Goal: Use online tool/utility: Utilize a website feature to perform a specific function

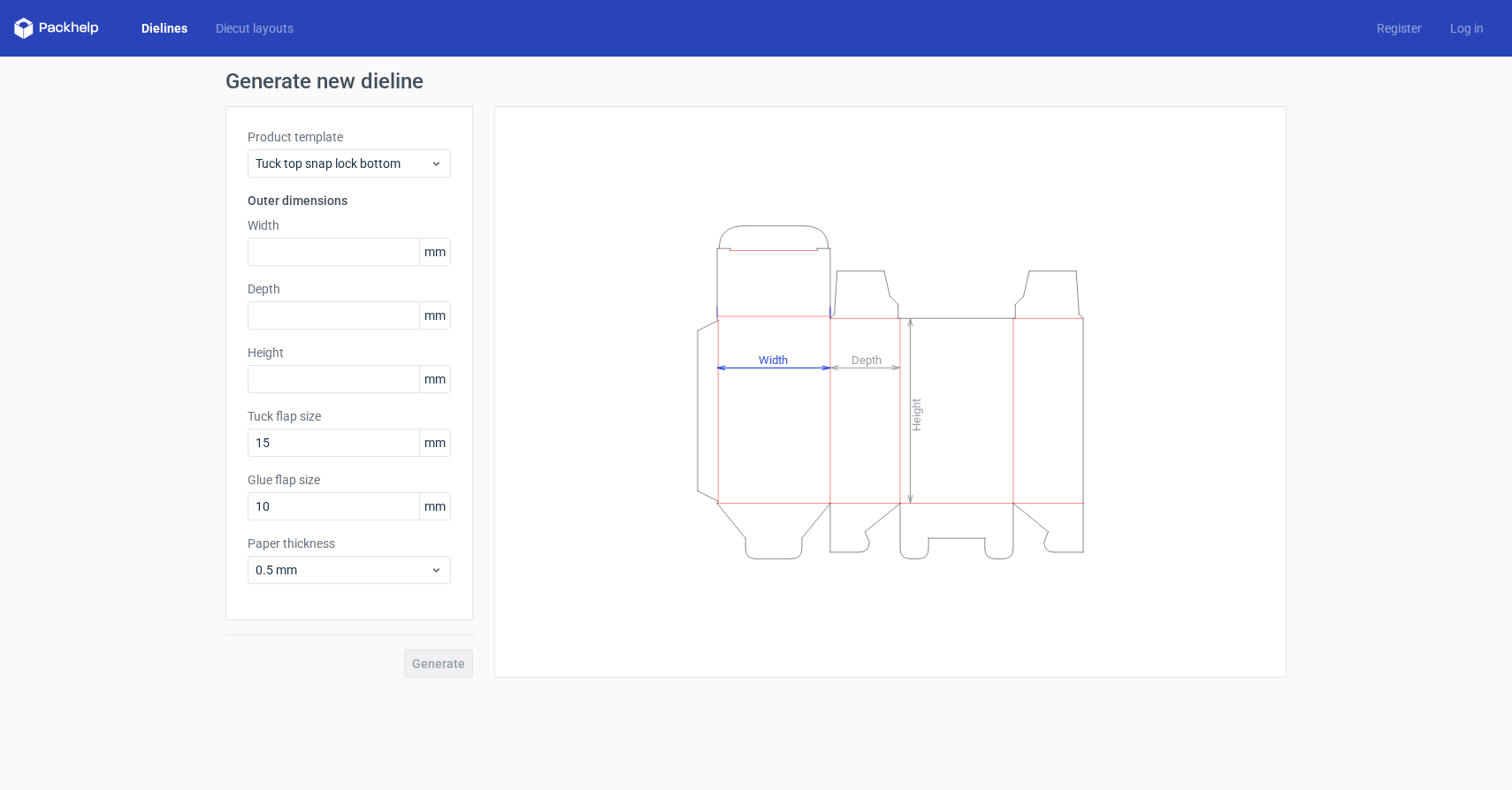
click at [434, 256] on span "mm" at bounding box center [435, 252] width 31 height 27
click at [429, 154] on div "Tuck top snap lock bottom" at bounding box center [349, 164] width 203 height 29
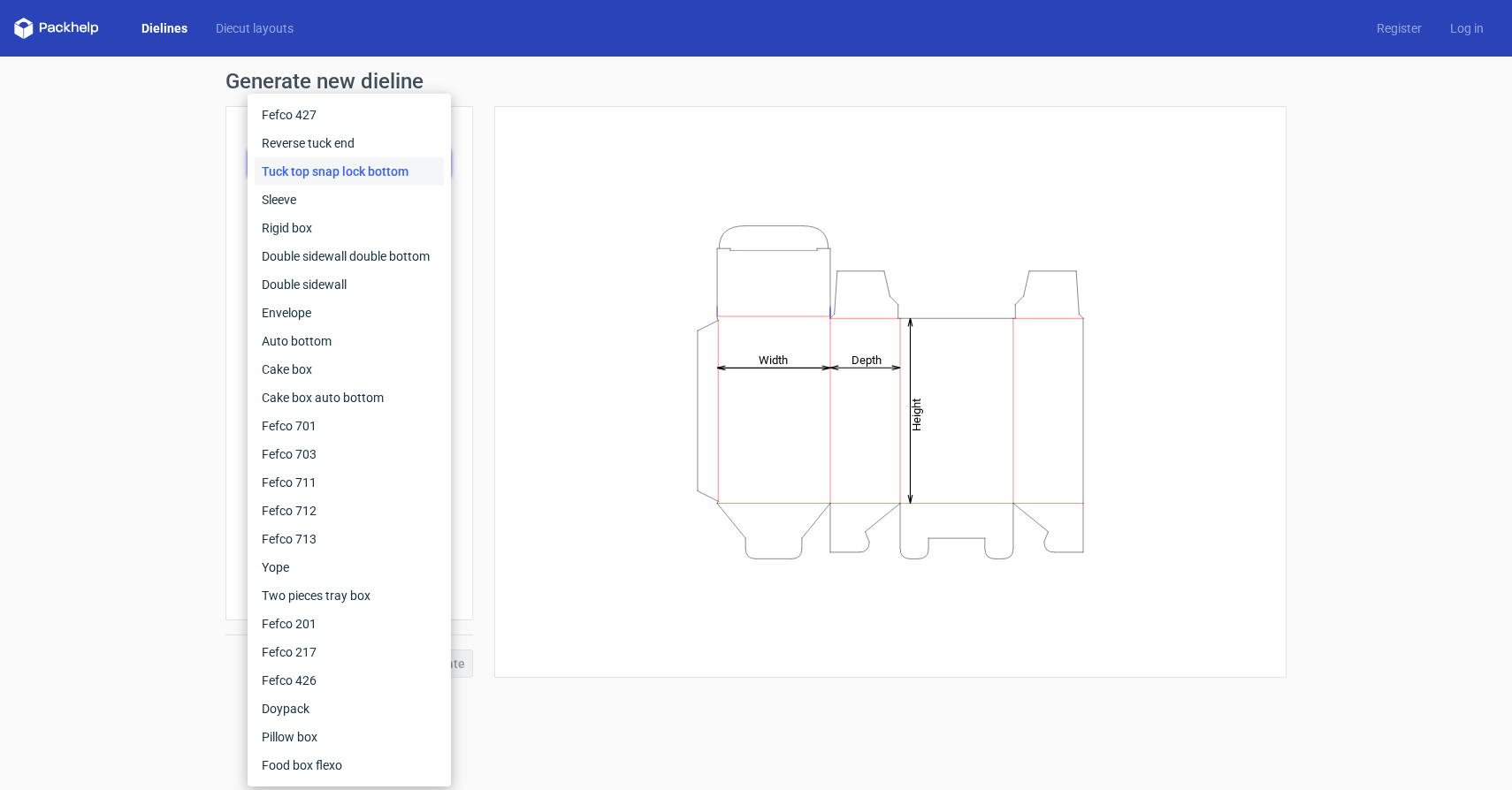
click at [156, 176] on div "Generate new dieline Product template Tuck top snap lock bottom Outer dimension…" at bounding box center [756, 374] width 1512 height 635
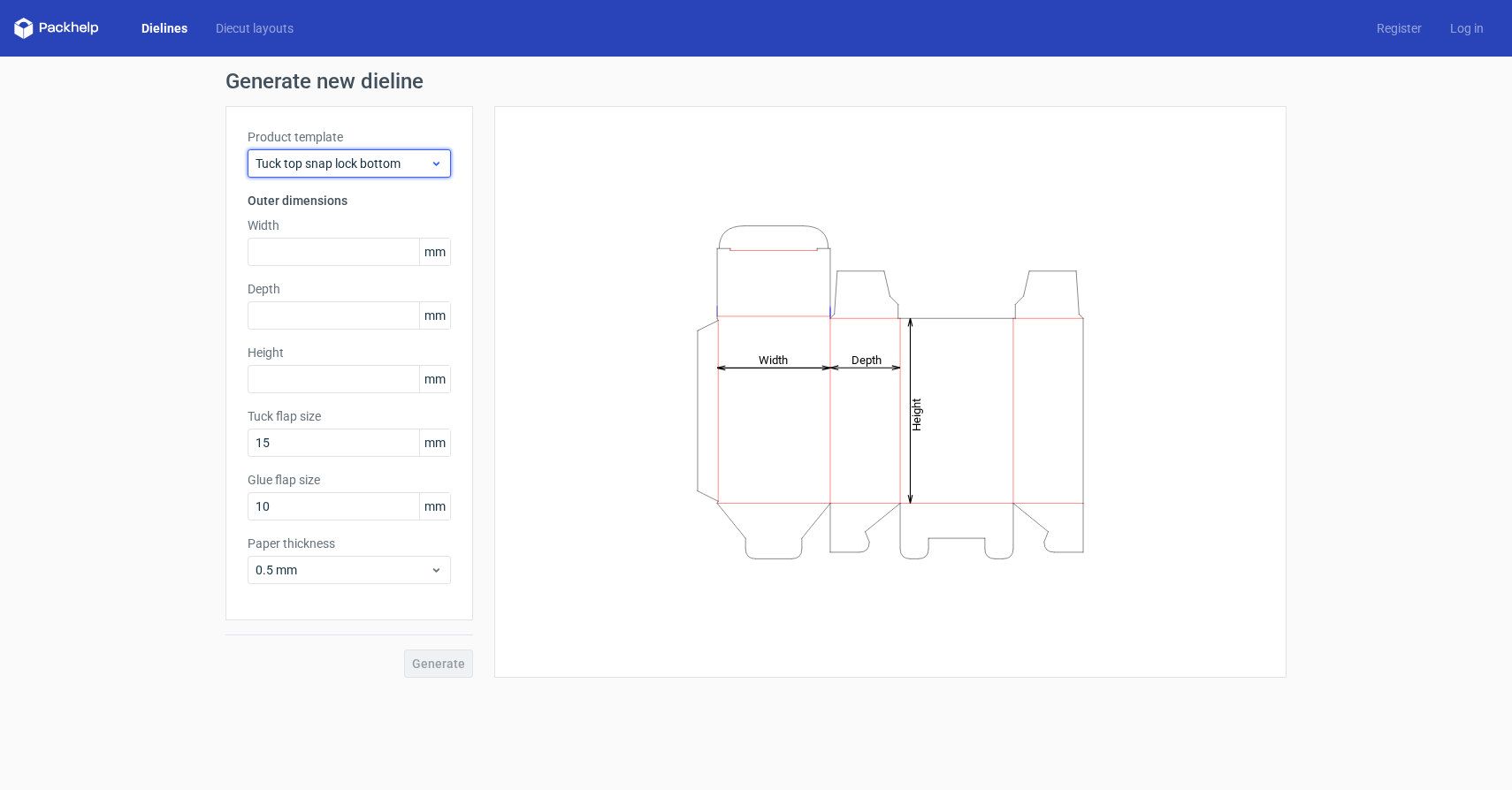
click at [360, 159] on span "Tuck top snap lock bottom" at bounding box center [342, 164] width 174 height 18
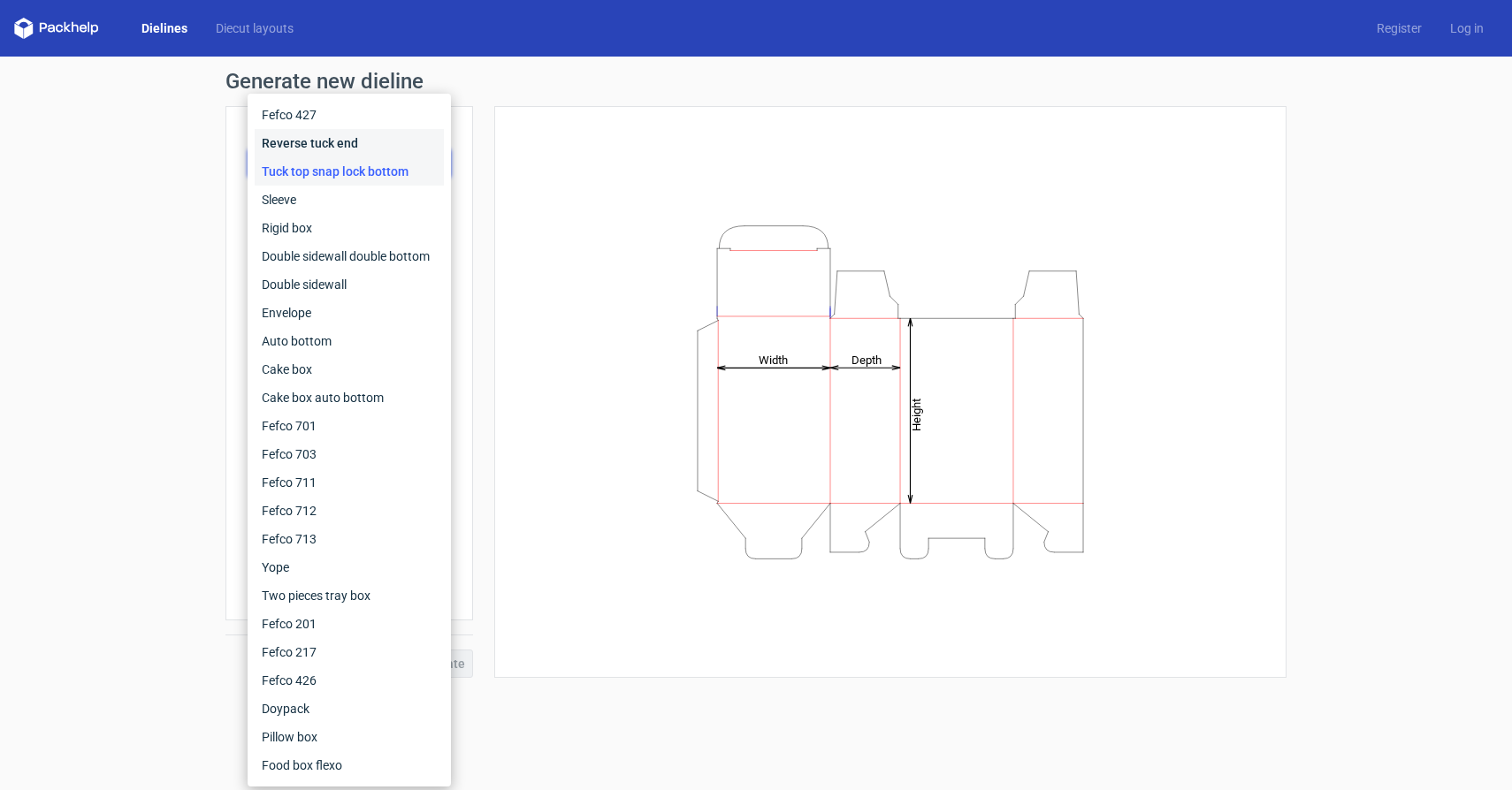
click at [367, 145] on div "Reverse tuck end" at bounding box center [350, 143] width 190 height 29
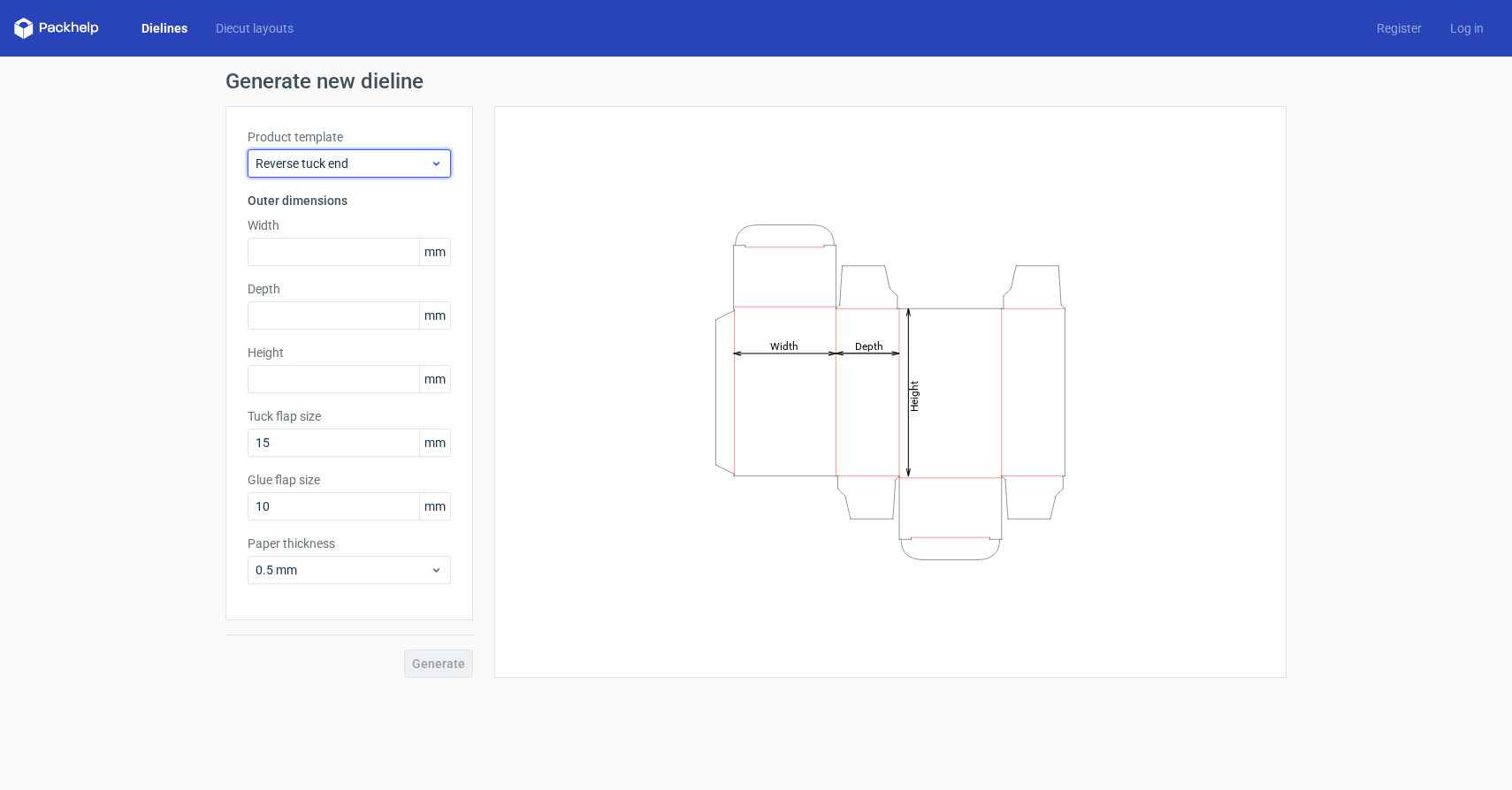
click at [363, 168] on span "Reverse tuck end" at bounding box center [342, 164] width 174 height 18
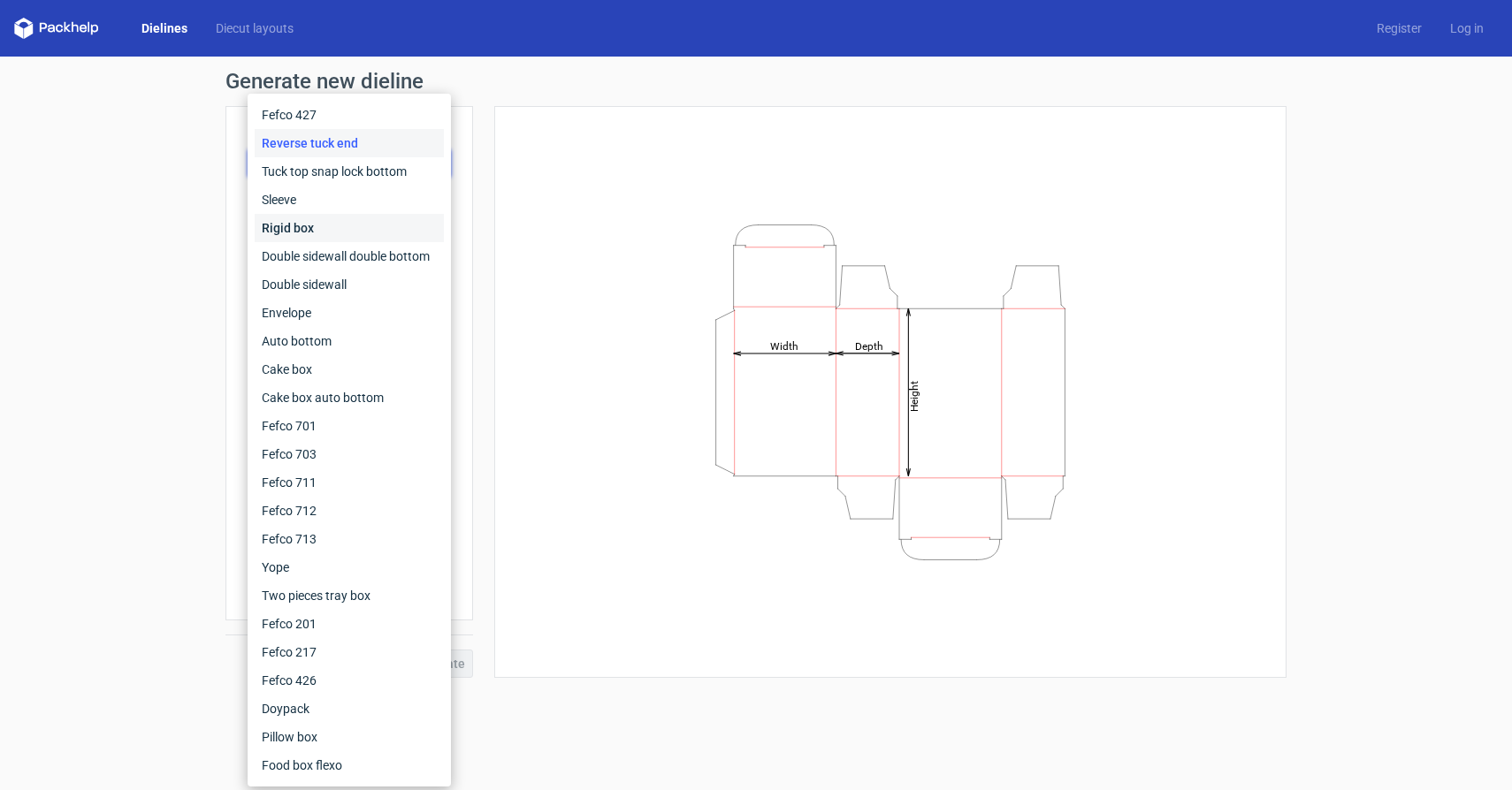
click at [353, 214] on div "Rigid box" at bounding box center [350, 228] width 190 height 29
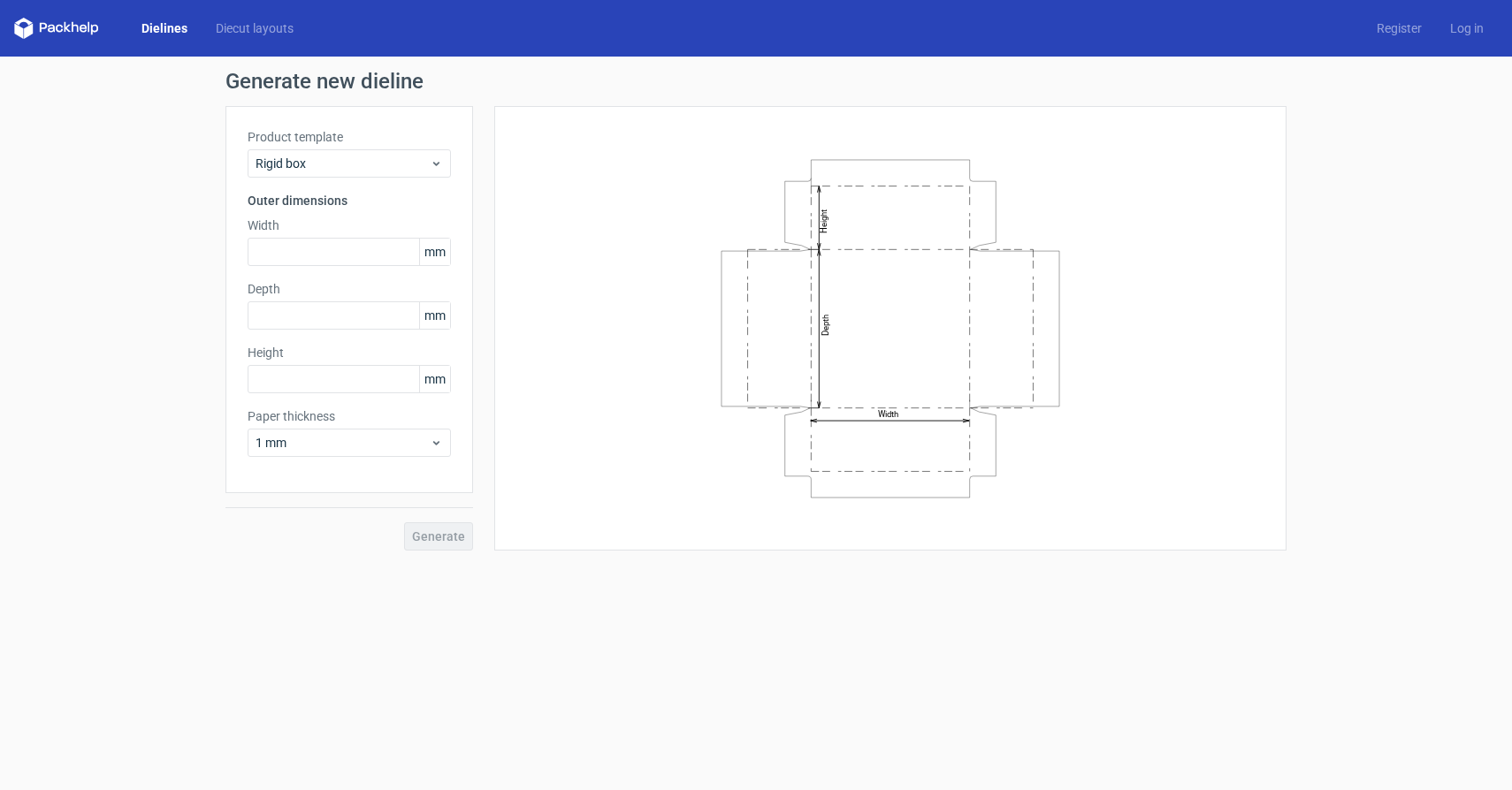
click at [361, 186] on div "Product template Rigid box Outer dimensions Width mm Depth mm Height mm Paper t…" at bounding box center [349, 299] width 248 height 387
click at [362, 177] on div "Rigid box" at bounding box center [349, 164] width 203 height 29
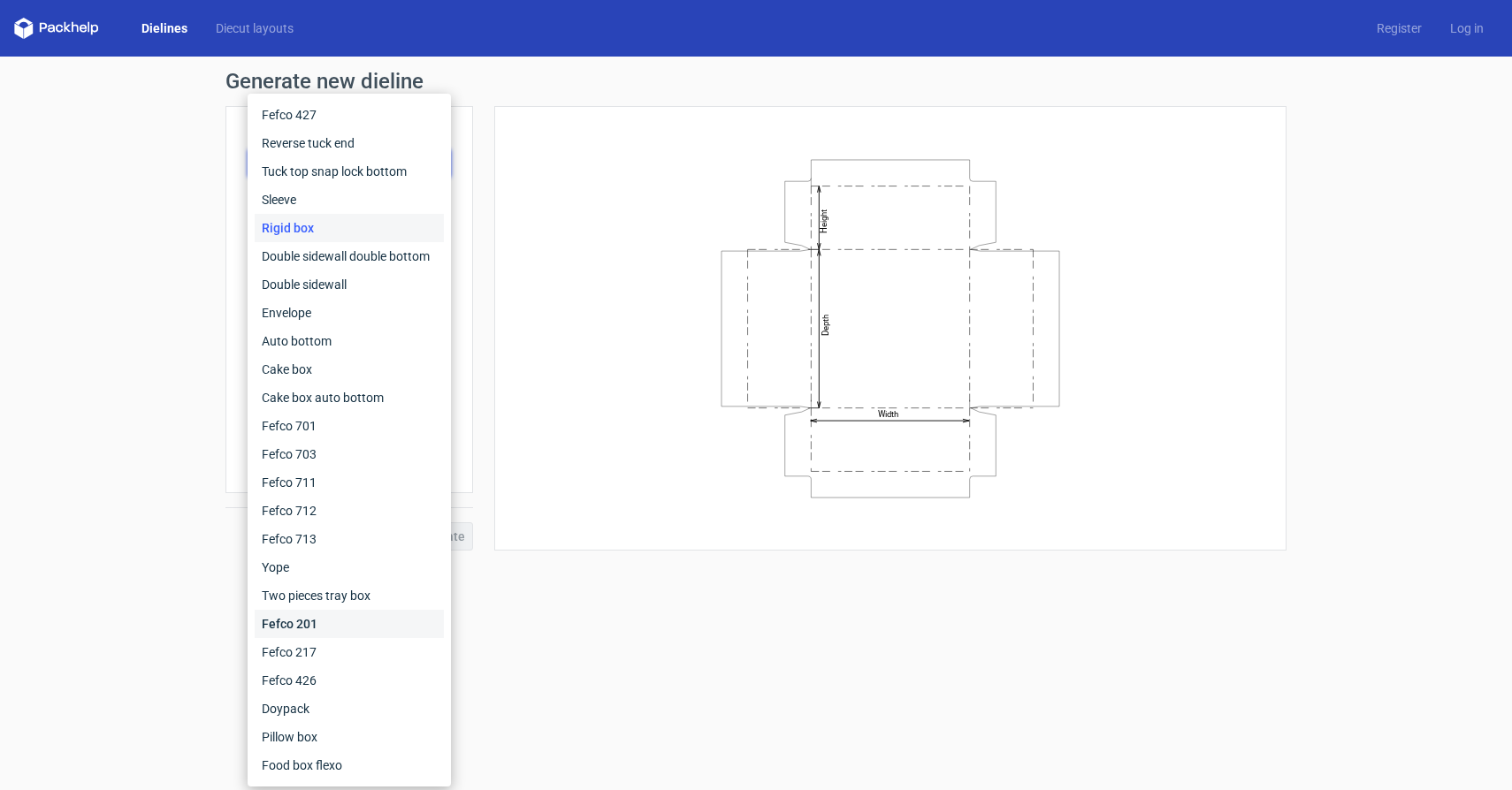
click at [298, 635] on div "Fefco 201" at bounding box center [350, 624] width 190 height 29
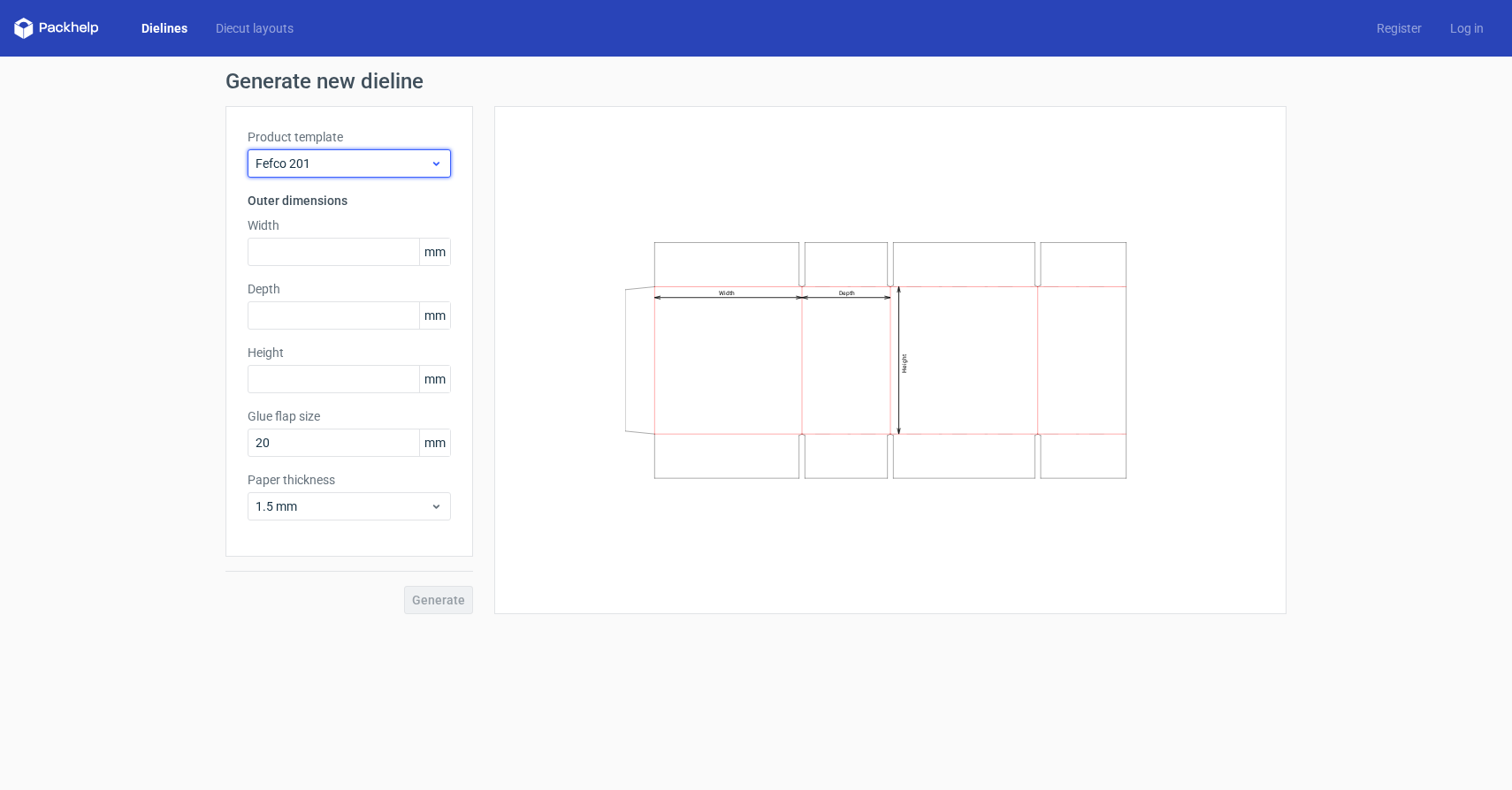
click at [422, 155] on span "Fefco 201" at bounding box center [342, 164] width 174 height 18
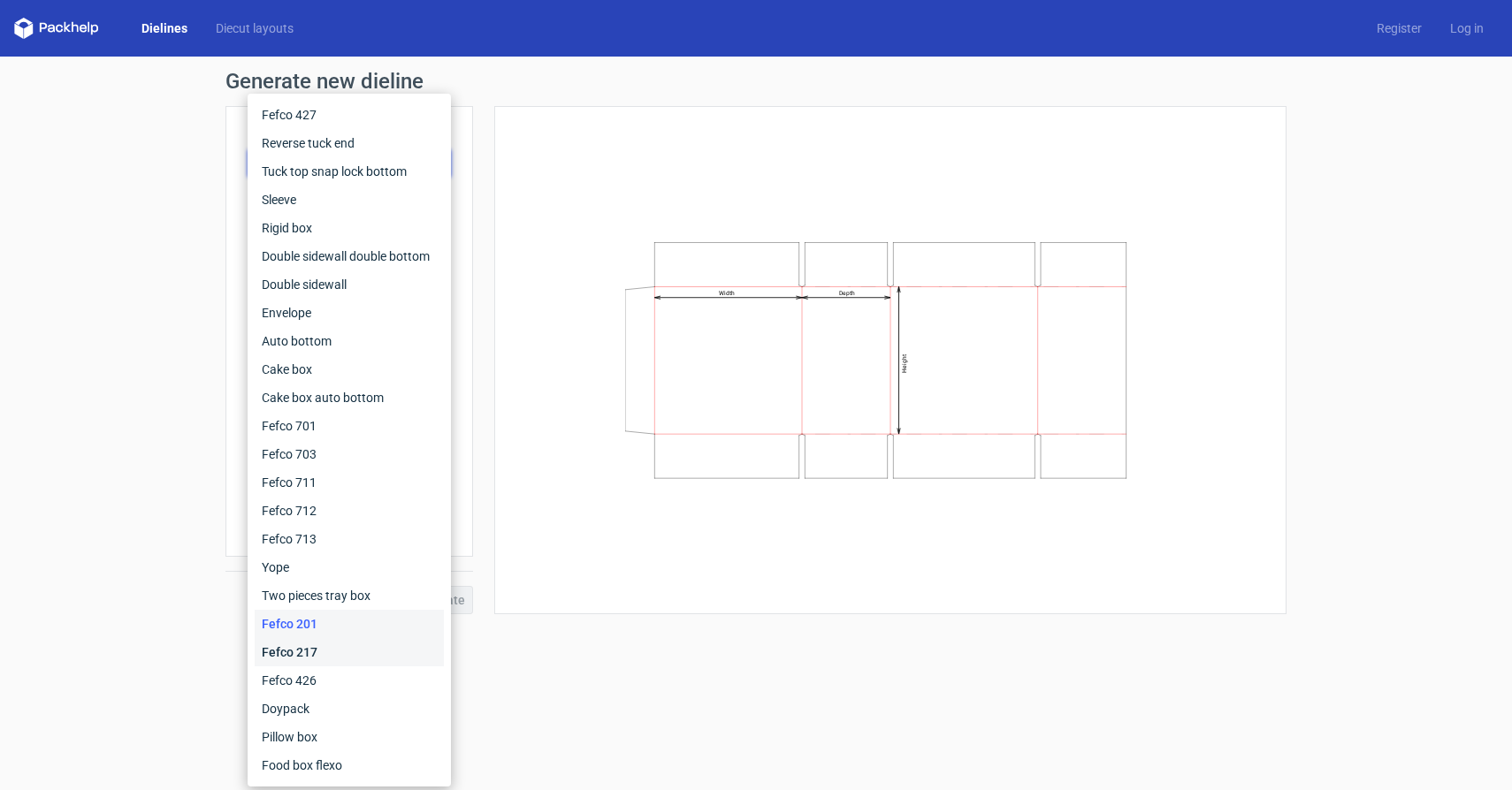
click at [314, 653] on div "Fefco 217" at bounding box center [350, 652] width 190 height 29
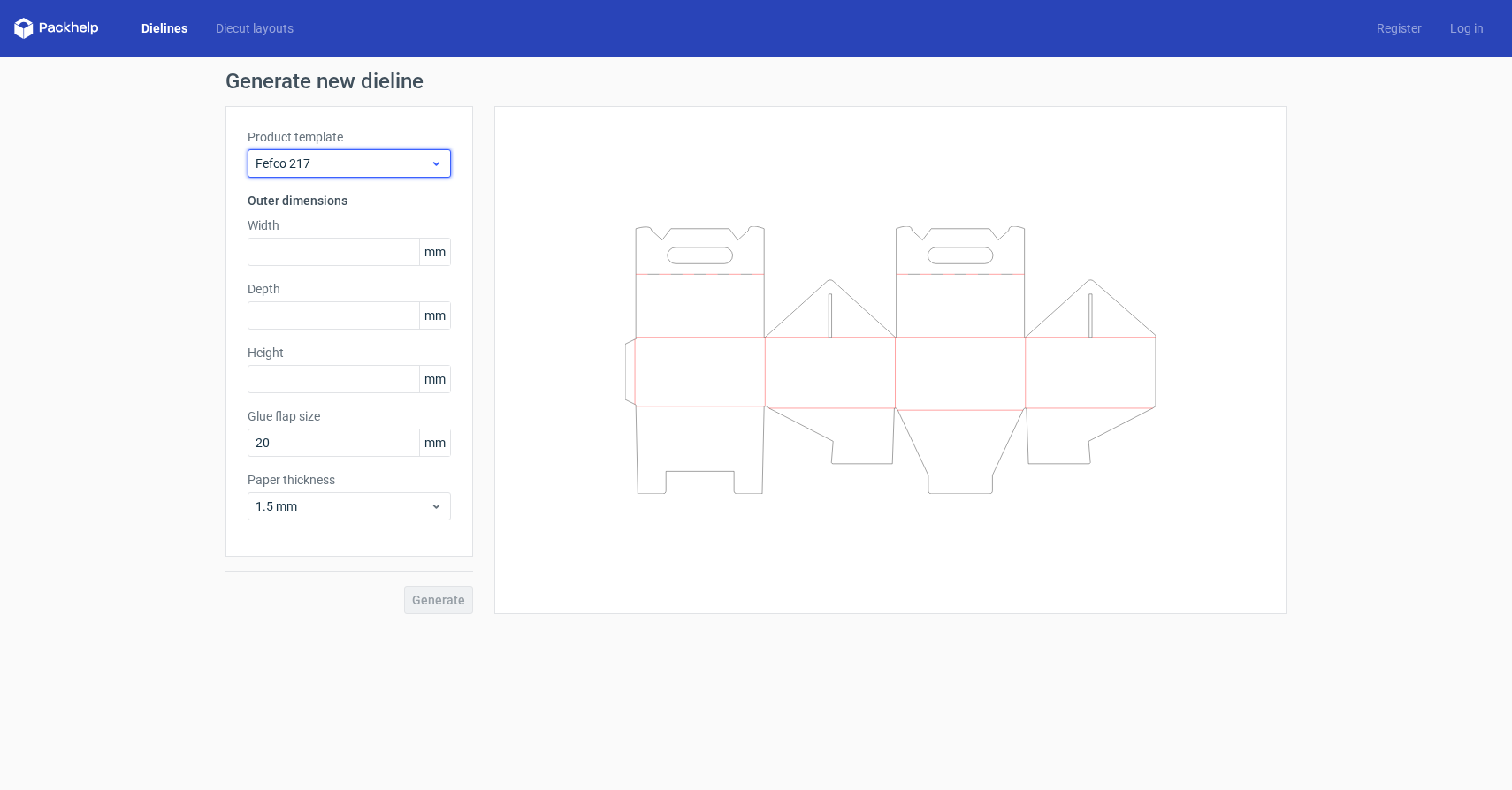
click at [373, 160] on span "Fefco 217" at bounding box center [342, 164] width 174 height 18
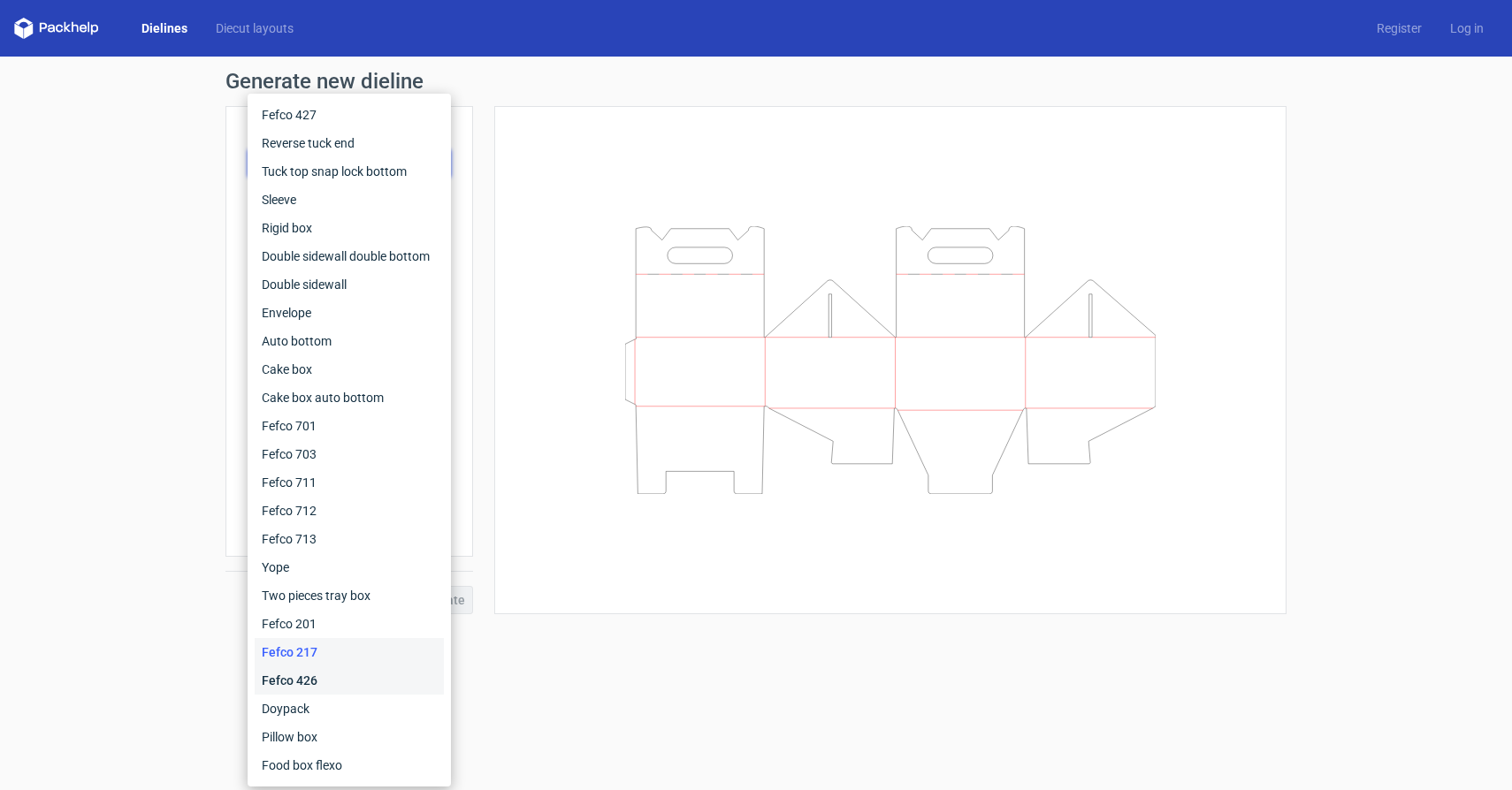
click at [311, 667] on div "Fefco 426" at bounding box center [350, 681] width 190 height 29
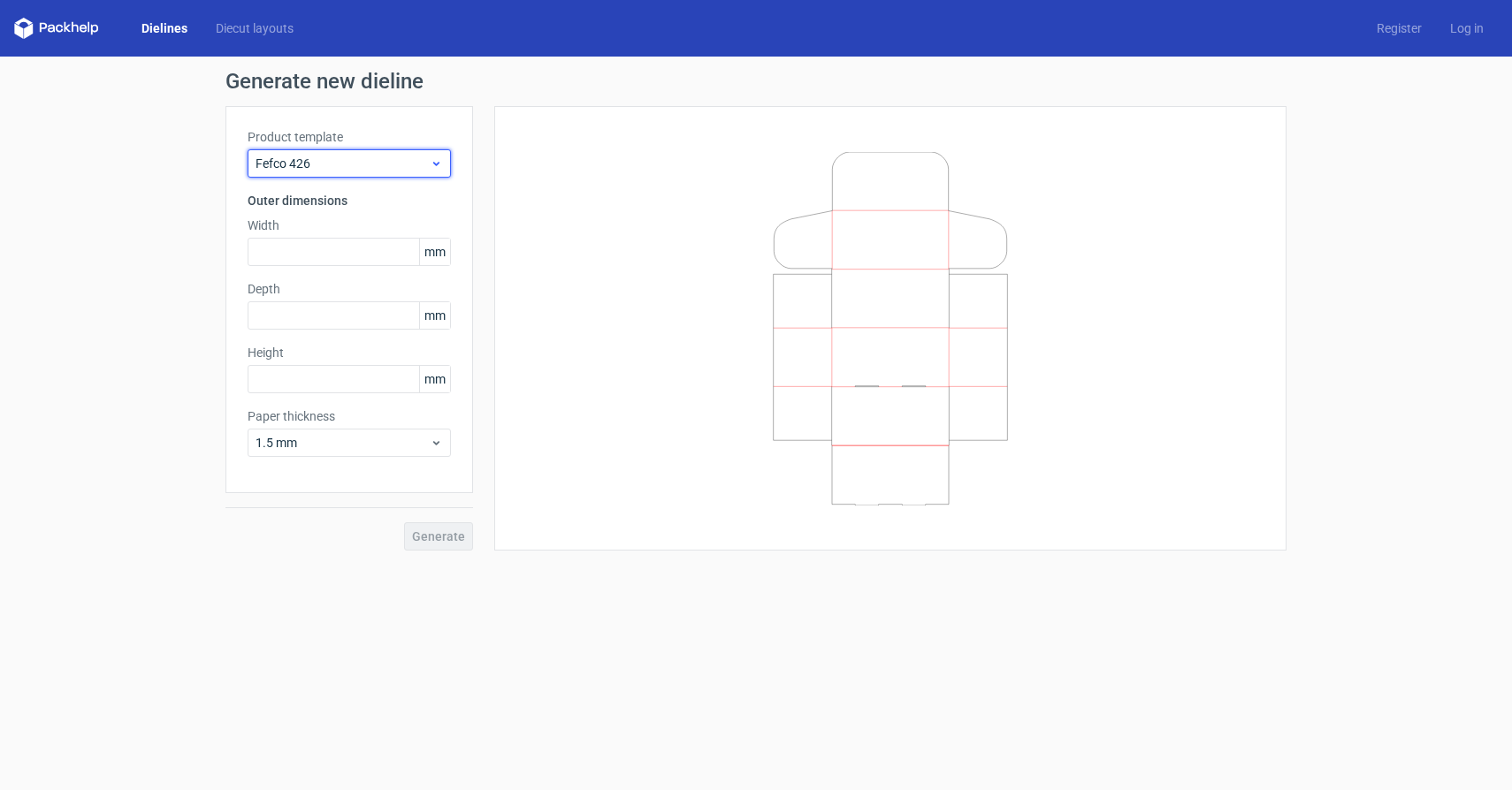
click at [393, 157] on span "Fefco 426" at bounding box center [342, 164] width 174 height 18
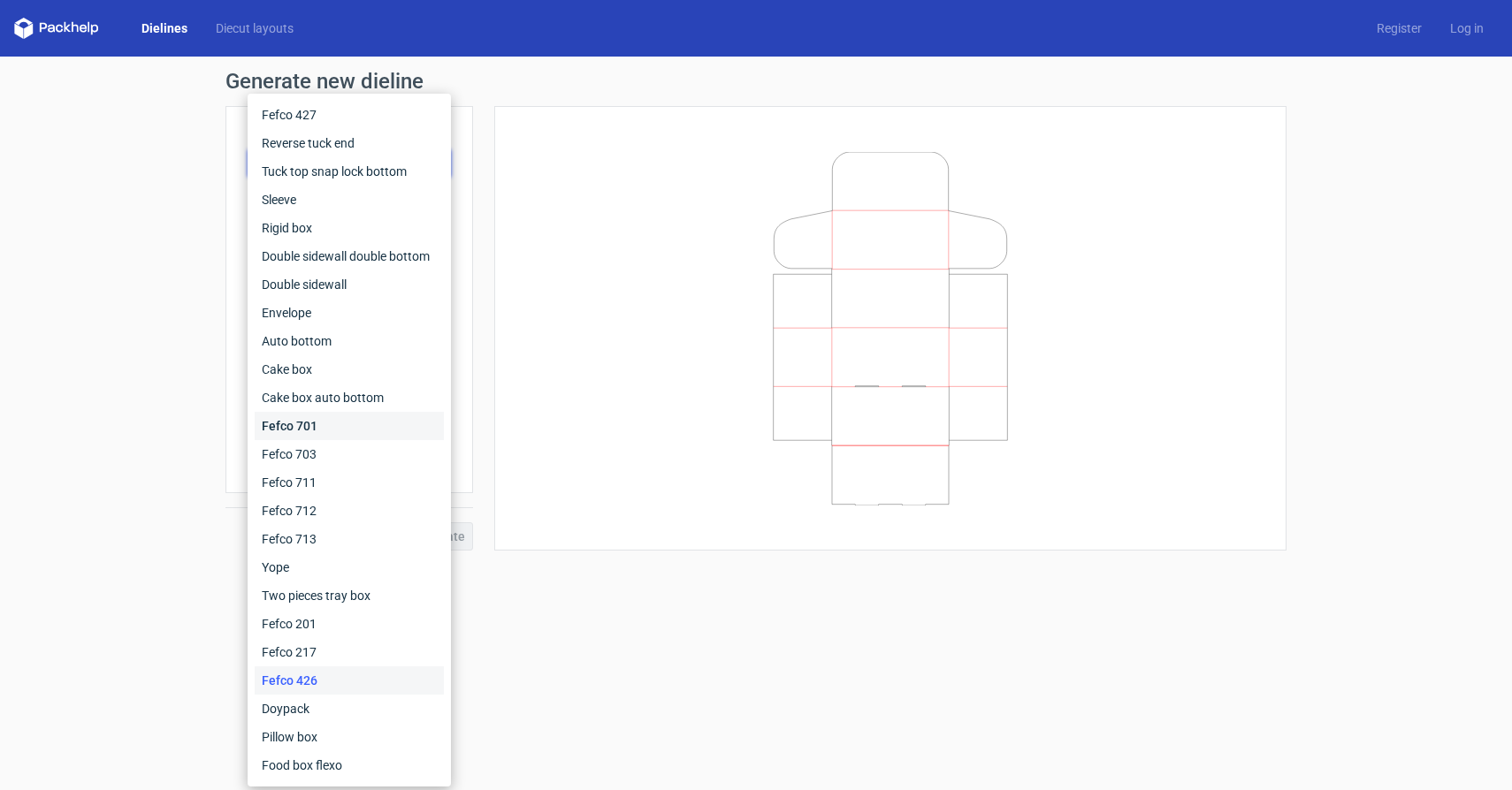
click at [339, 418] on div "Fefco 701" at bounding box center [350, 426] width 190 height 29
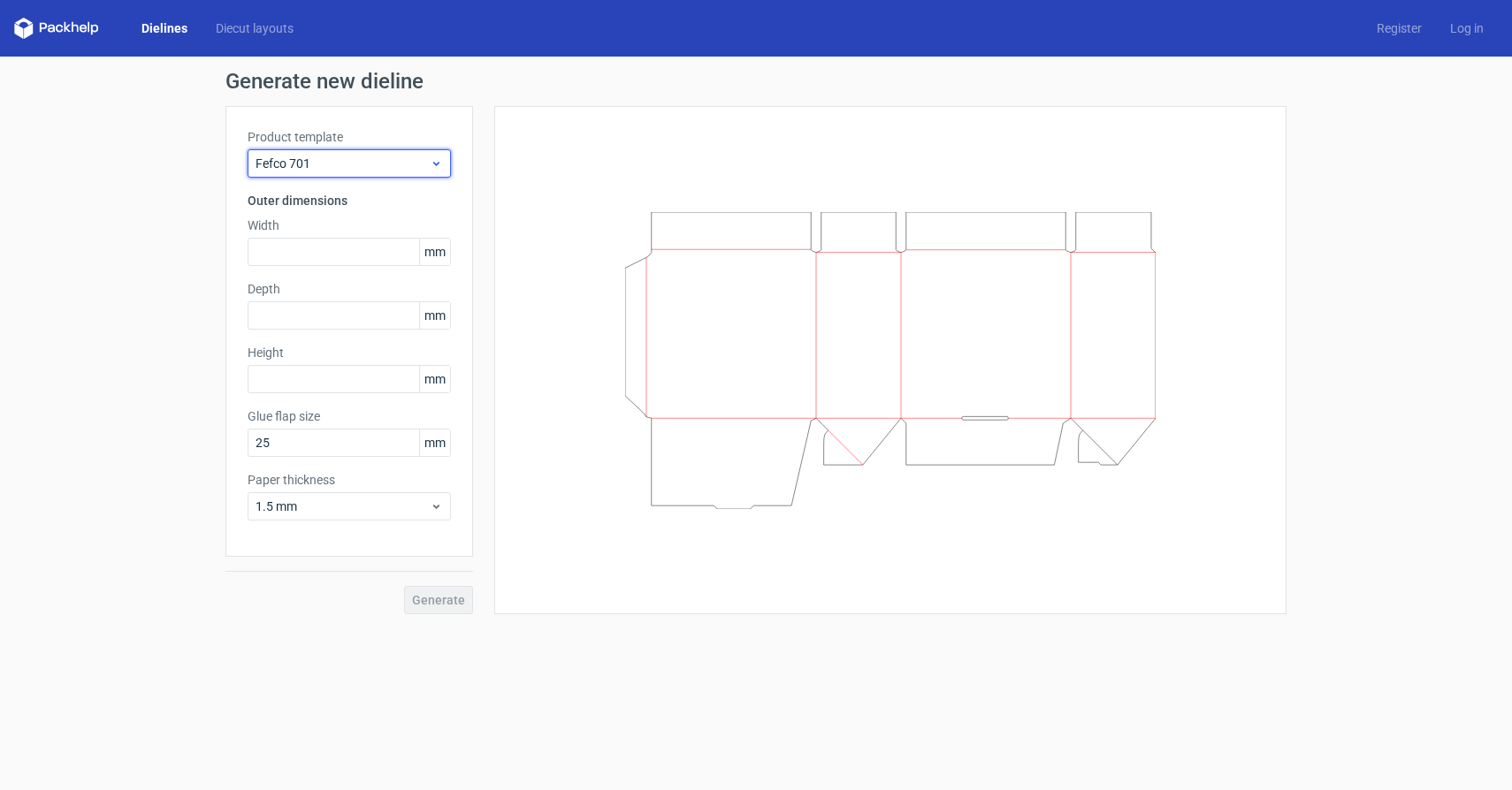
click at [402, 165] on span "Fefco 701" at bounding box center [342, 164] width 174 height 18
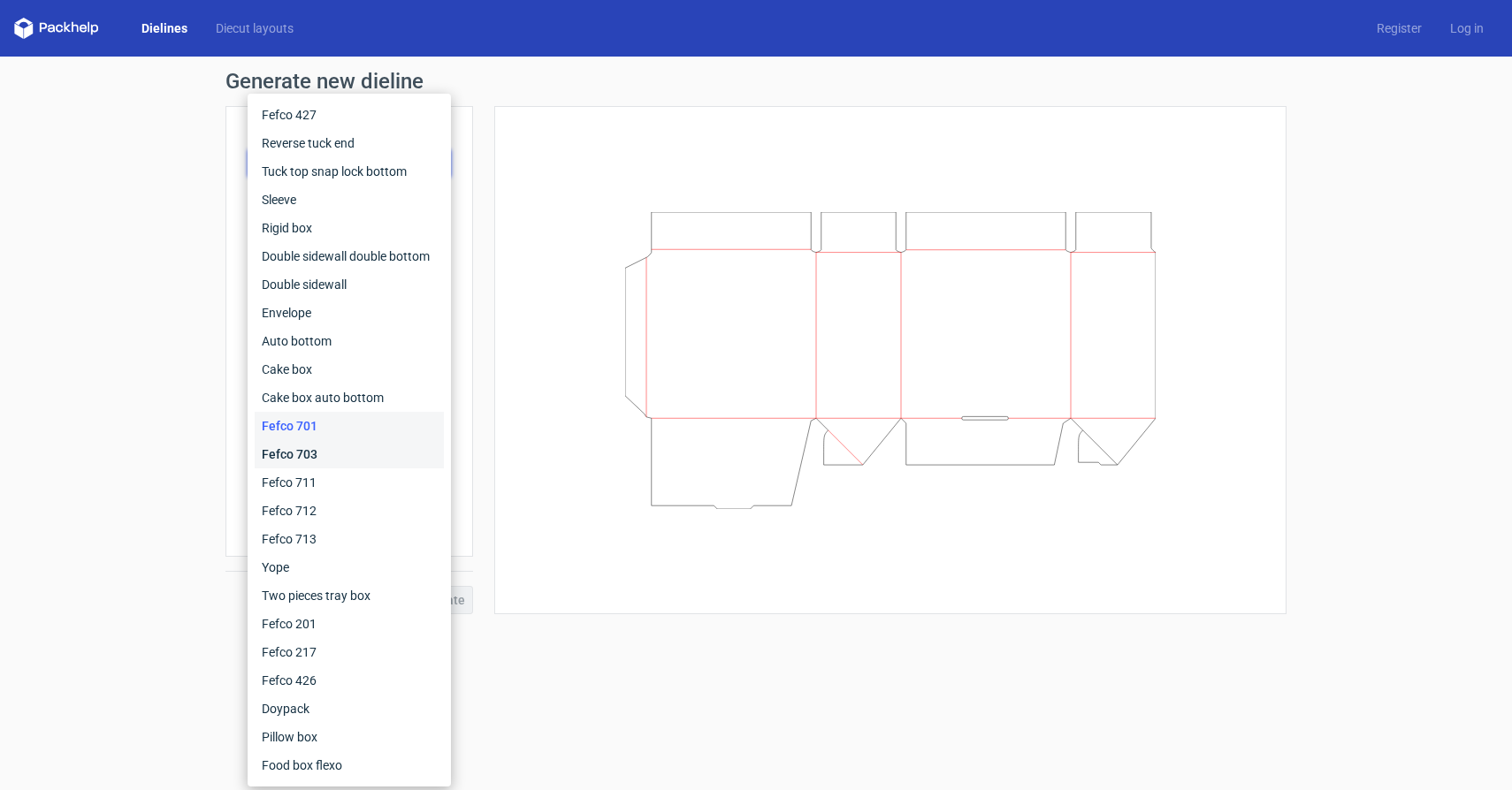
click at [363, 441] on div "Fefco 703" at bounding box center [350, 454] width 190 height 29
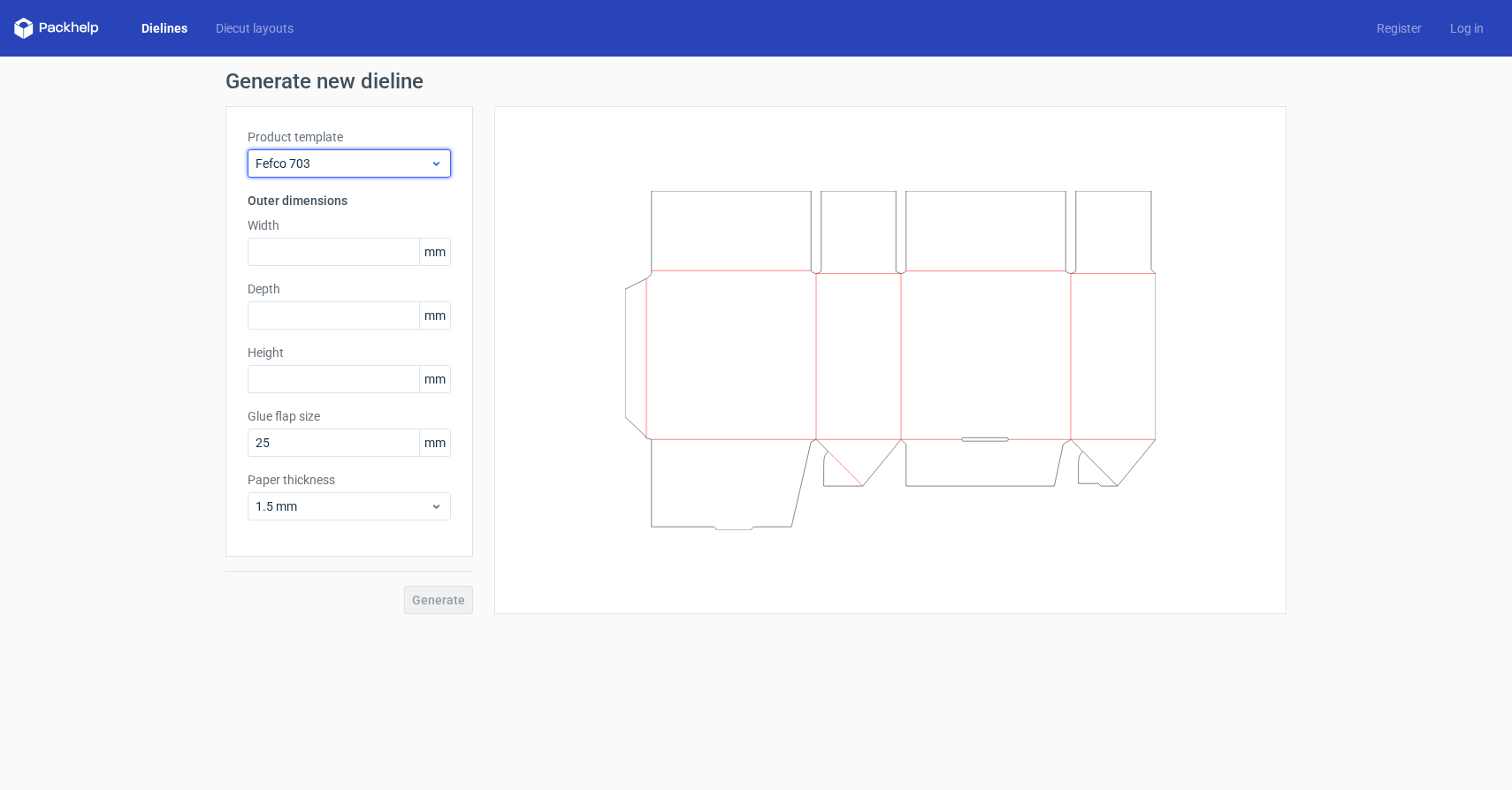
click at [384, 157] on span "Fefco 703" at bounding box center [342, 164] width 174 height 18
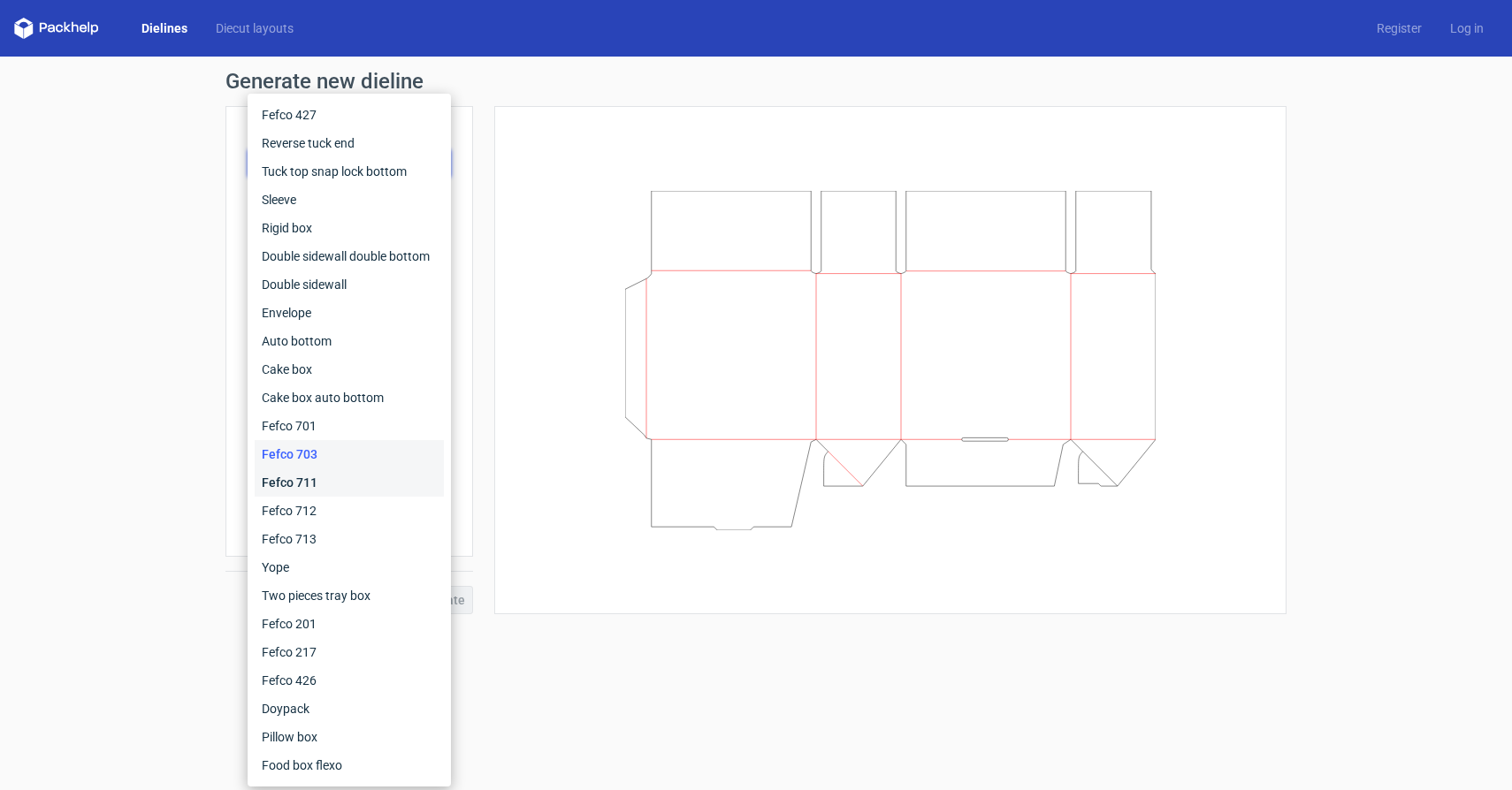
click at [301, 490] on div "Fefco 711" at bounding box center [350, 483] width 190 height 29
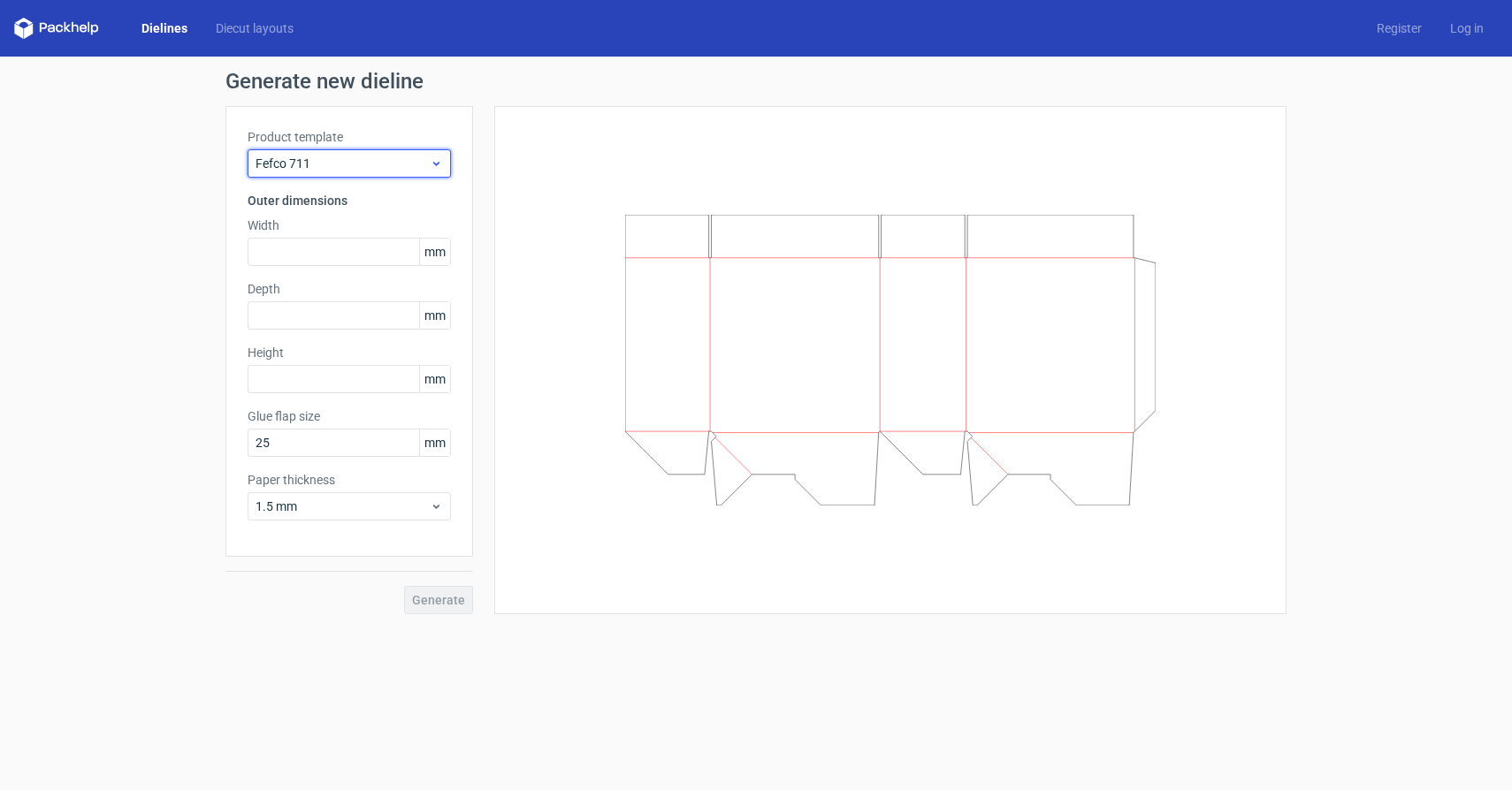
click at [398, 164] on span "Fefco 711" at bounding box center [342, 164] width 174 height 18
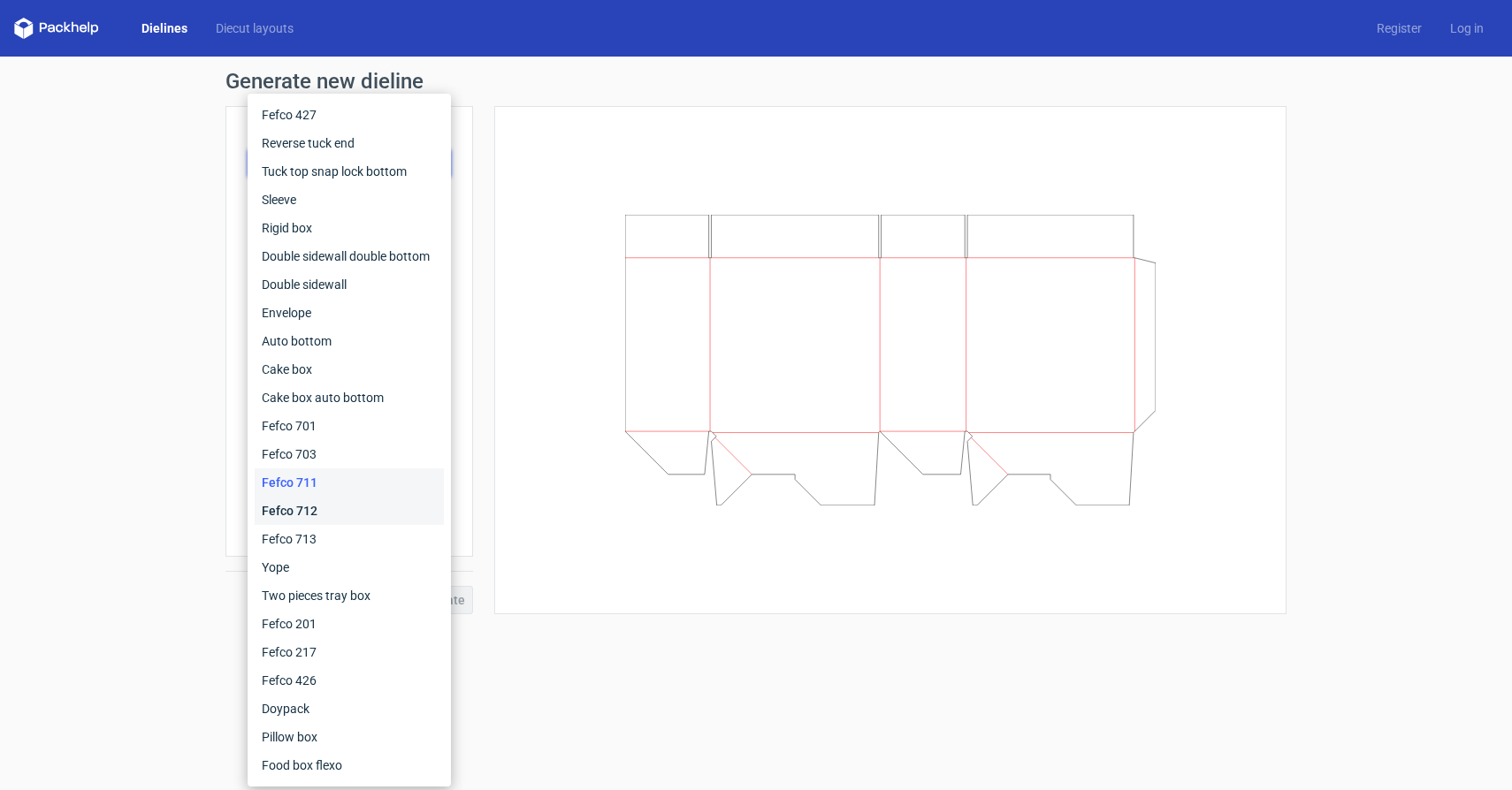
click at [358, 514] on div "Fefco 712" at bounding box center [350, 511] width 190 height 29
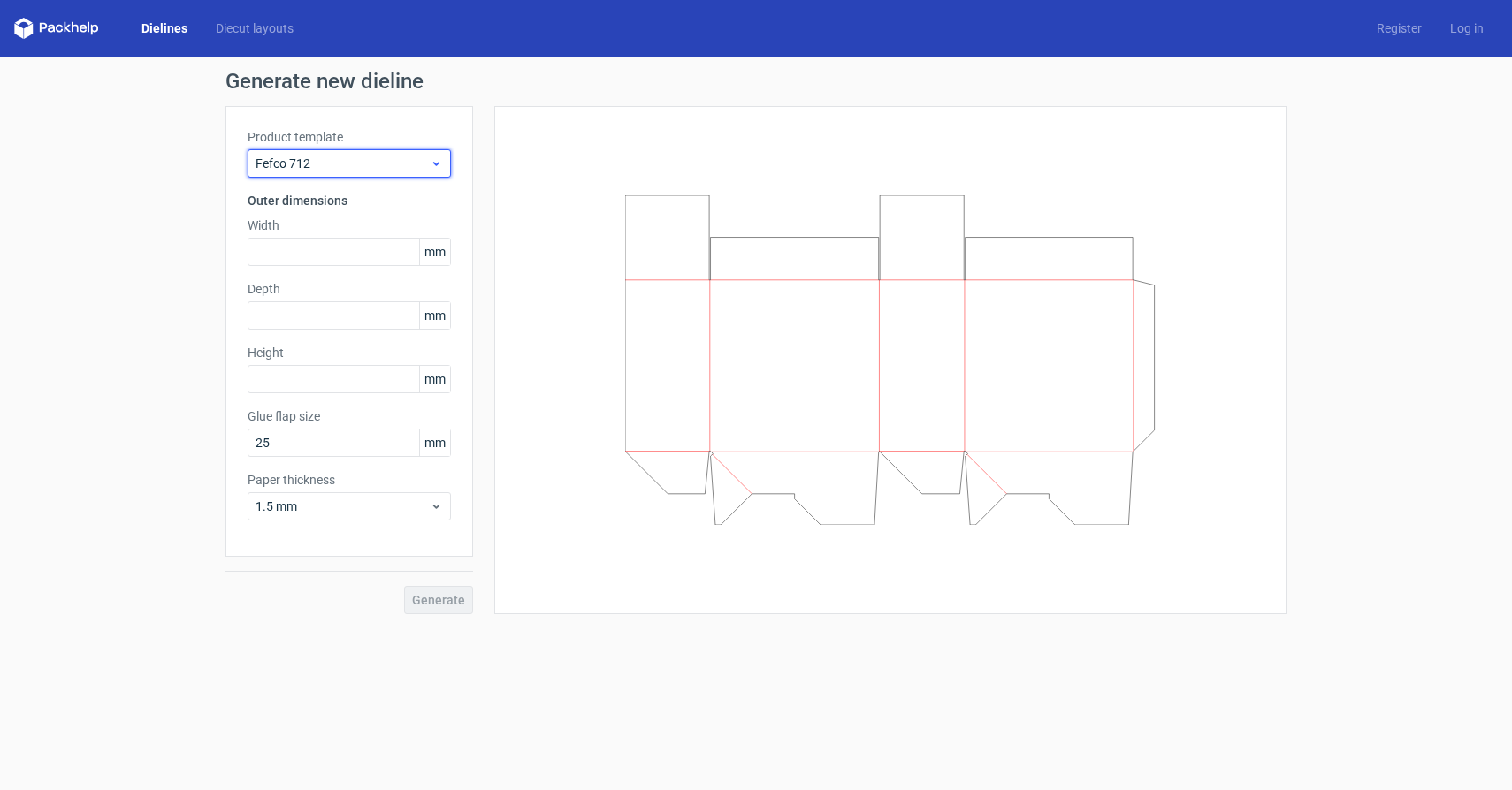
click at [336, 172] on span "Fefco 712" at bounding box center [342, 164] width 174 height 18
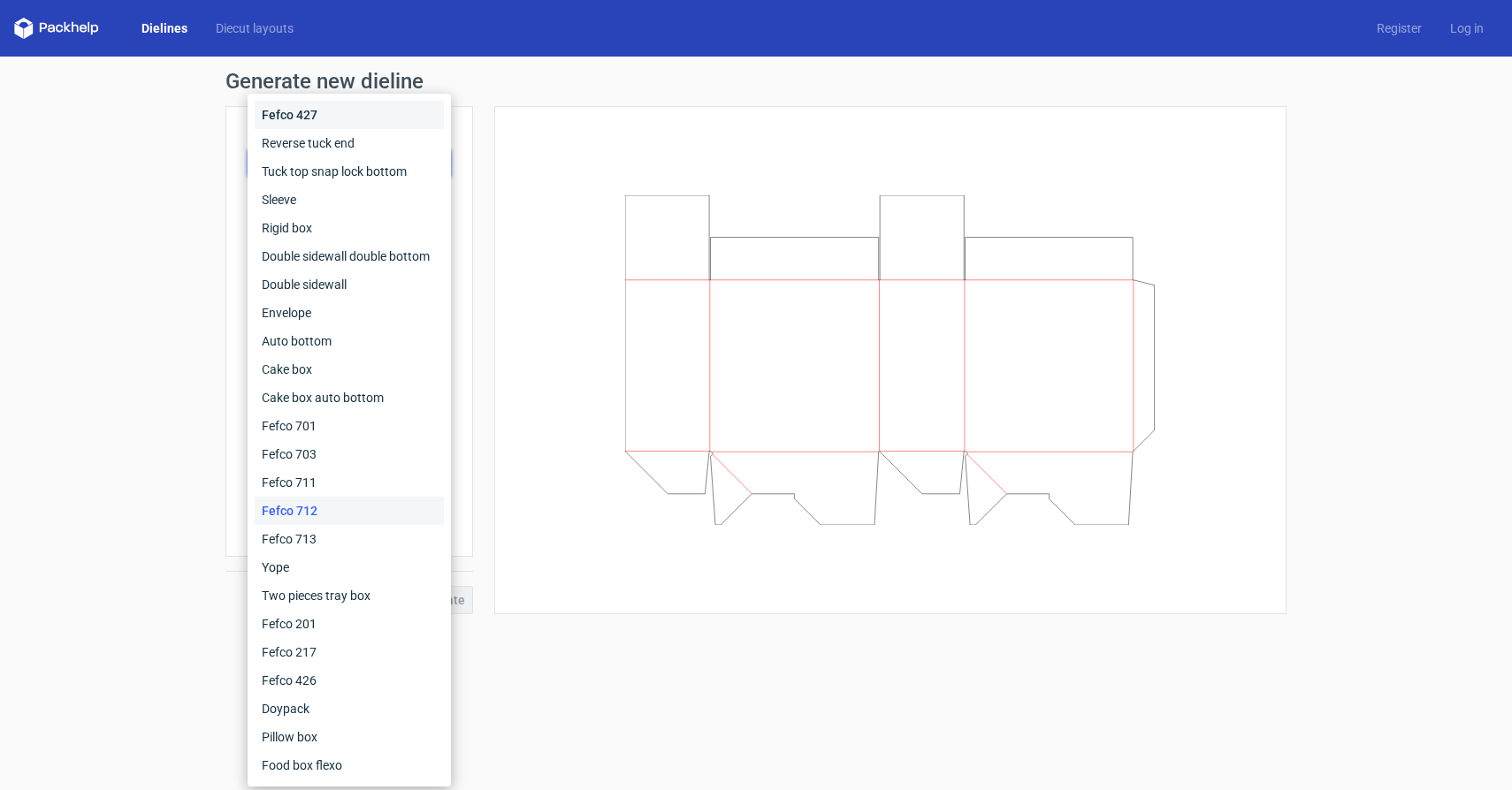
click at [361, 116] on div "Fefco 427" at bounding box center [350, 115] width 190 height 29
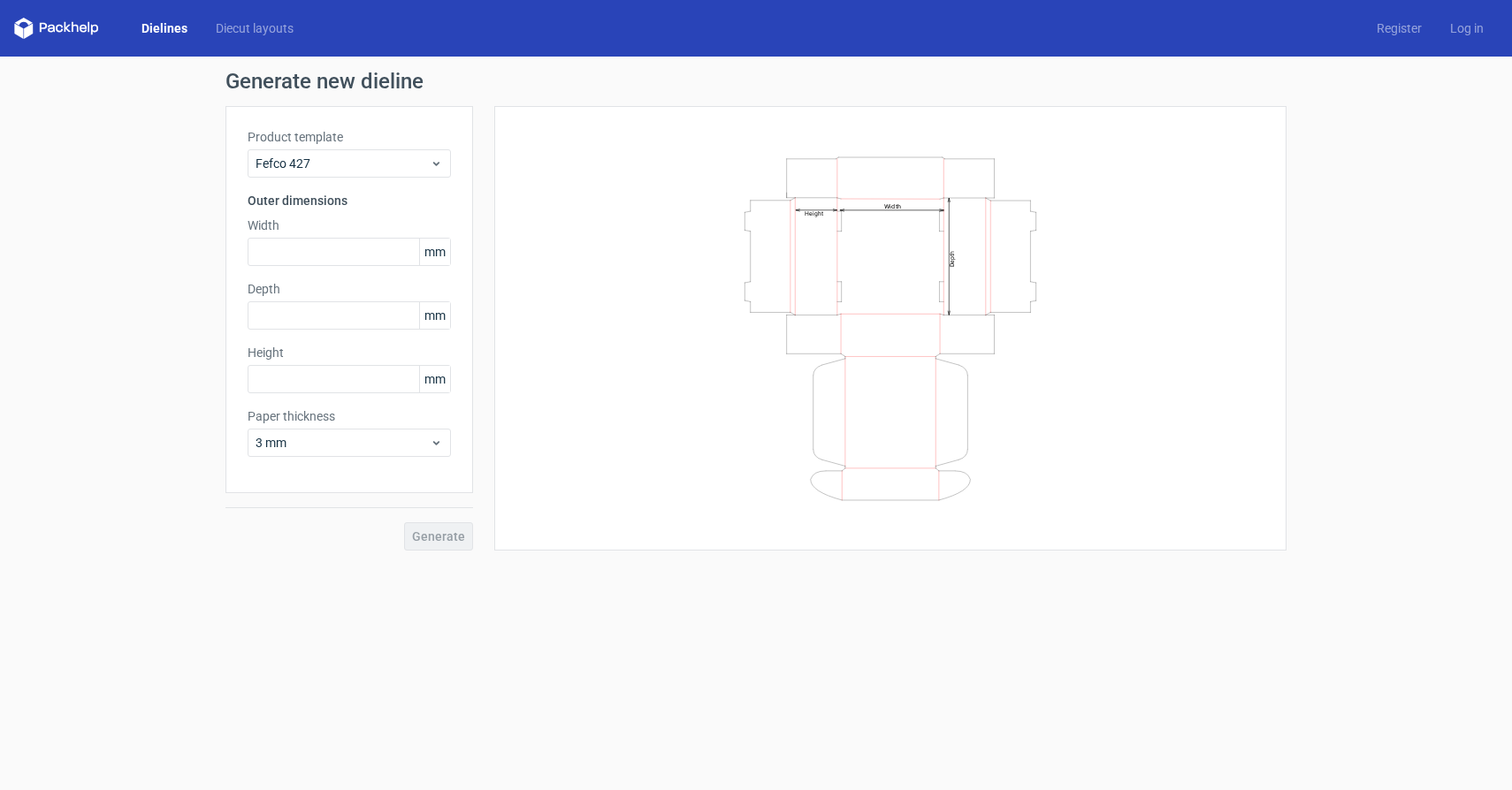
click at [439, 262] on span "mm" at bounding box center [435, 252] width 31 height 27
click at [437, 245] on span "mm" at bounding box center [435, 252] width 31 height 27
click at [358, 247] on input "text" at bounding box center [349, 252] width 203 height 29
click at [351, 381] on input "text" at bounding box center [349, 379] width 203 height 29
paste input "1524"
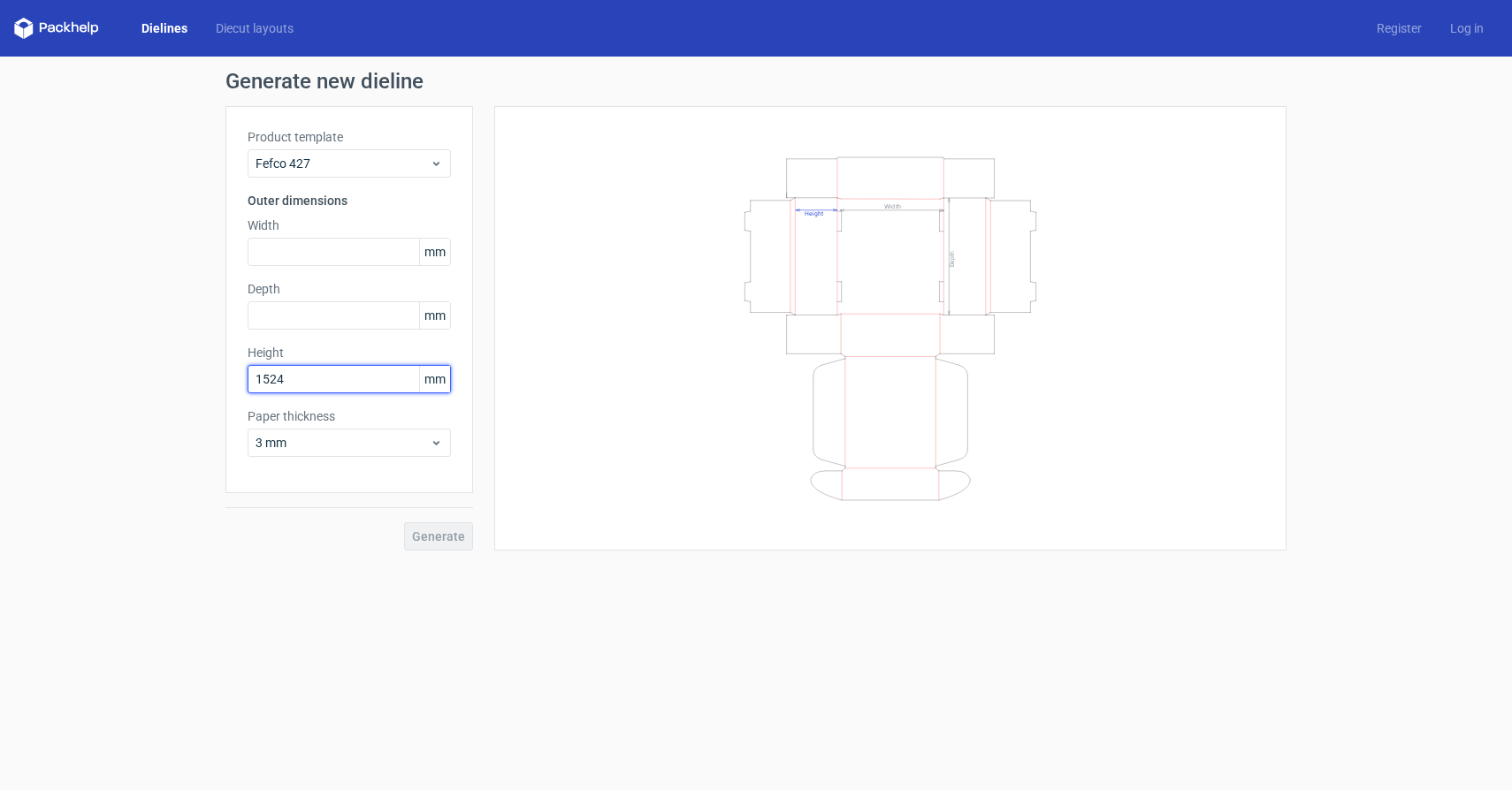
click at [278, 383] on input "1524" at bounding box center [349, 379] width 203 height 29
type input "152"
click at [334, 239] on input "text" at bounding box center [349, 252] width 203 height 29
type input "178"
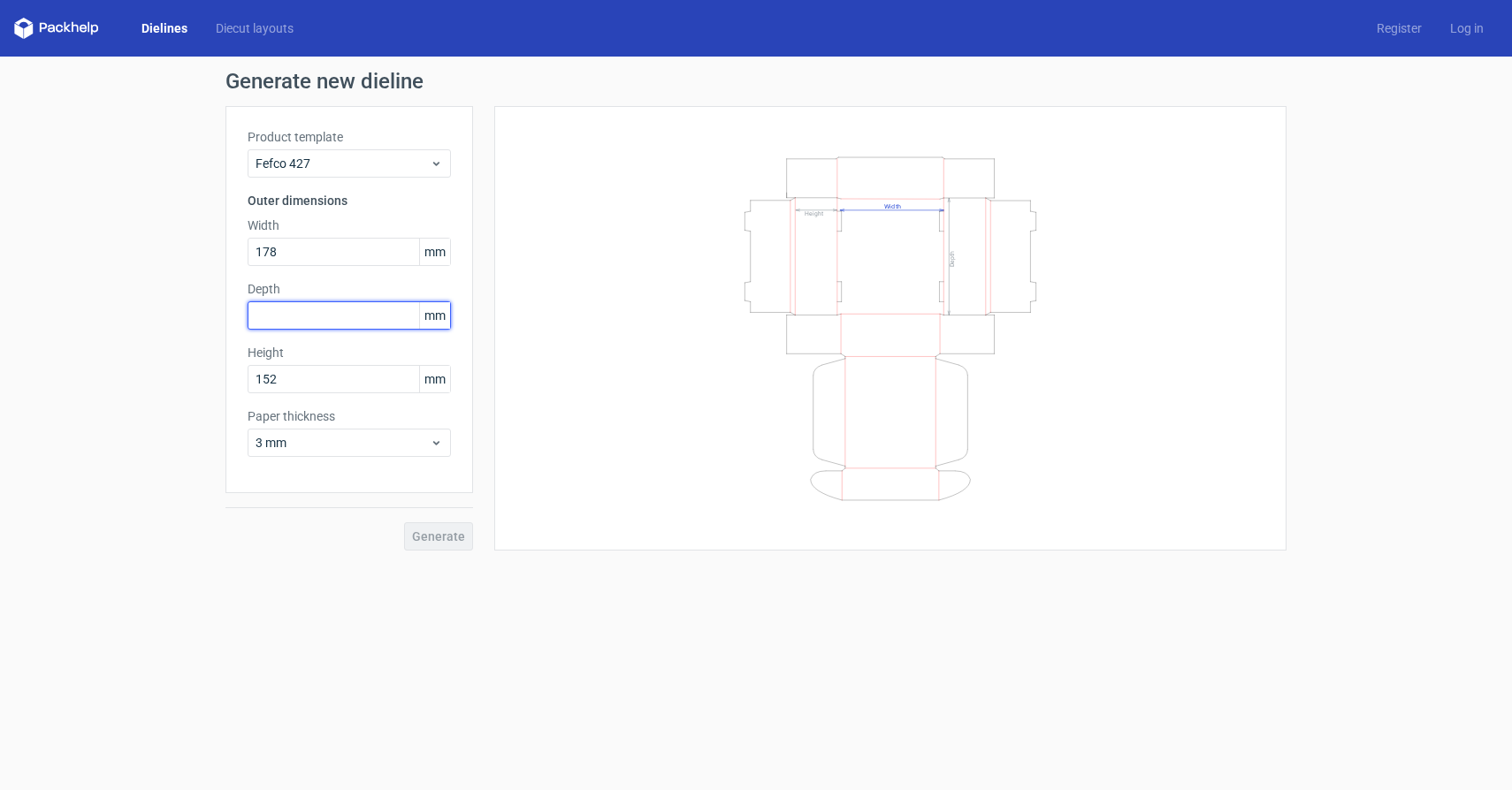
click at [305, 323] on input "text" at bounding box center [349, 315] width 203 height 29
type input "76"
click at [433, 547] on button "Generate" at bounding box center [438, 536] width 69 height 29
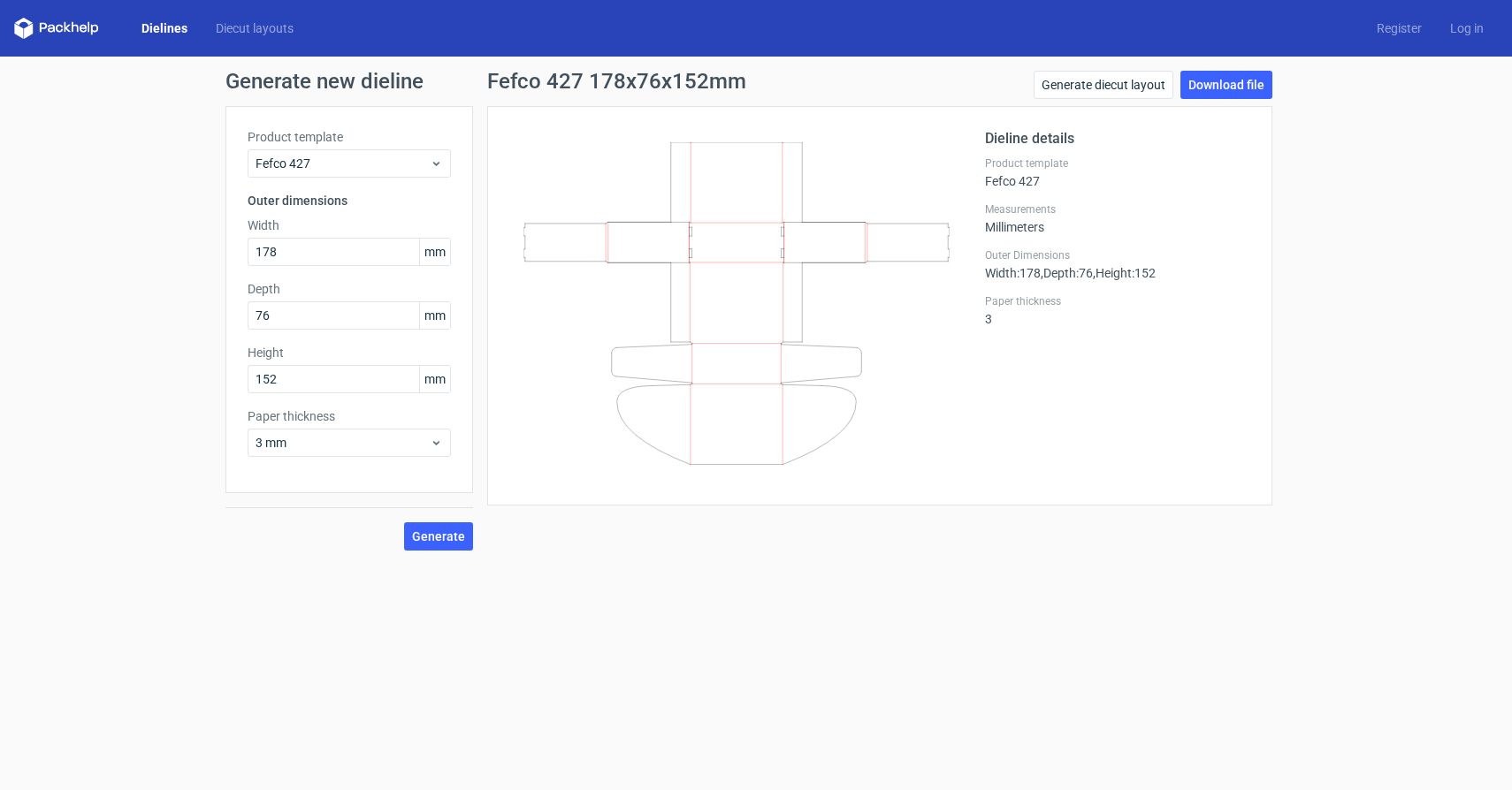
click at [436, 315] on span "mm" at bounding box center [435, 315] width 31 height 27
click at [365, 166] on span "Fefco 427" at bounding box center [342, 164] width 174 height 18
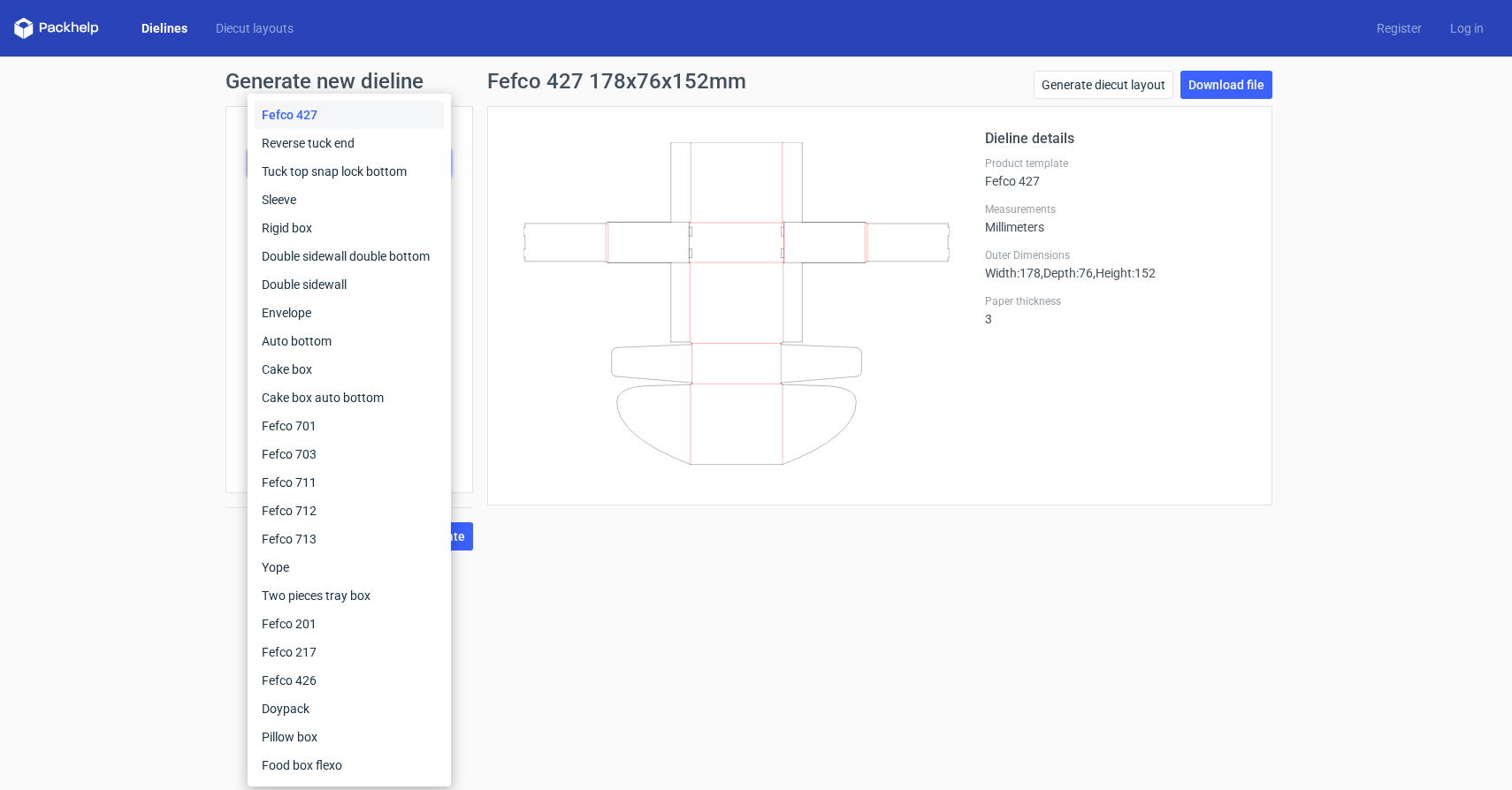
click at [950, 625] on form "Generate new dieline Product template Fefco 427 Outer dimensions Width 178 mm D…" at bounding box center [756, 423] width 1512 height 734
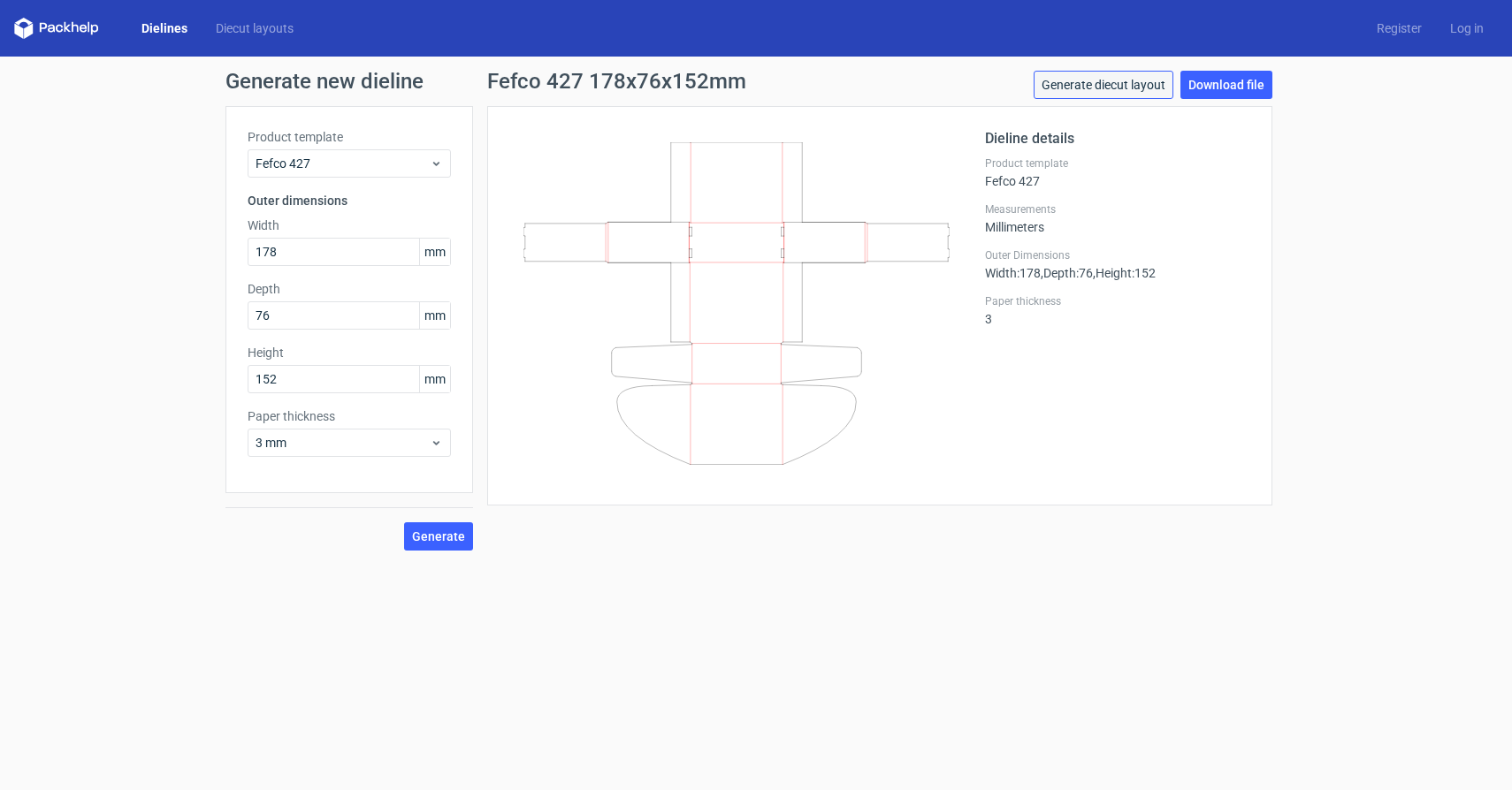
click at [1128, 84] on link "Generate diecut layout" at bounding box center [1103, 85] width 139 height 29
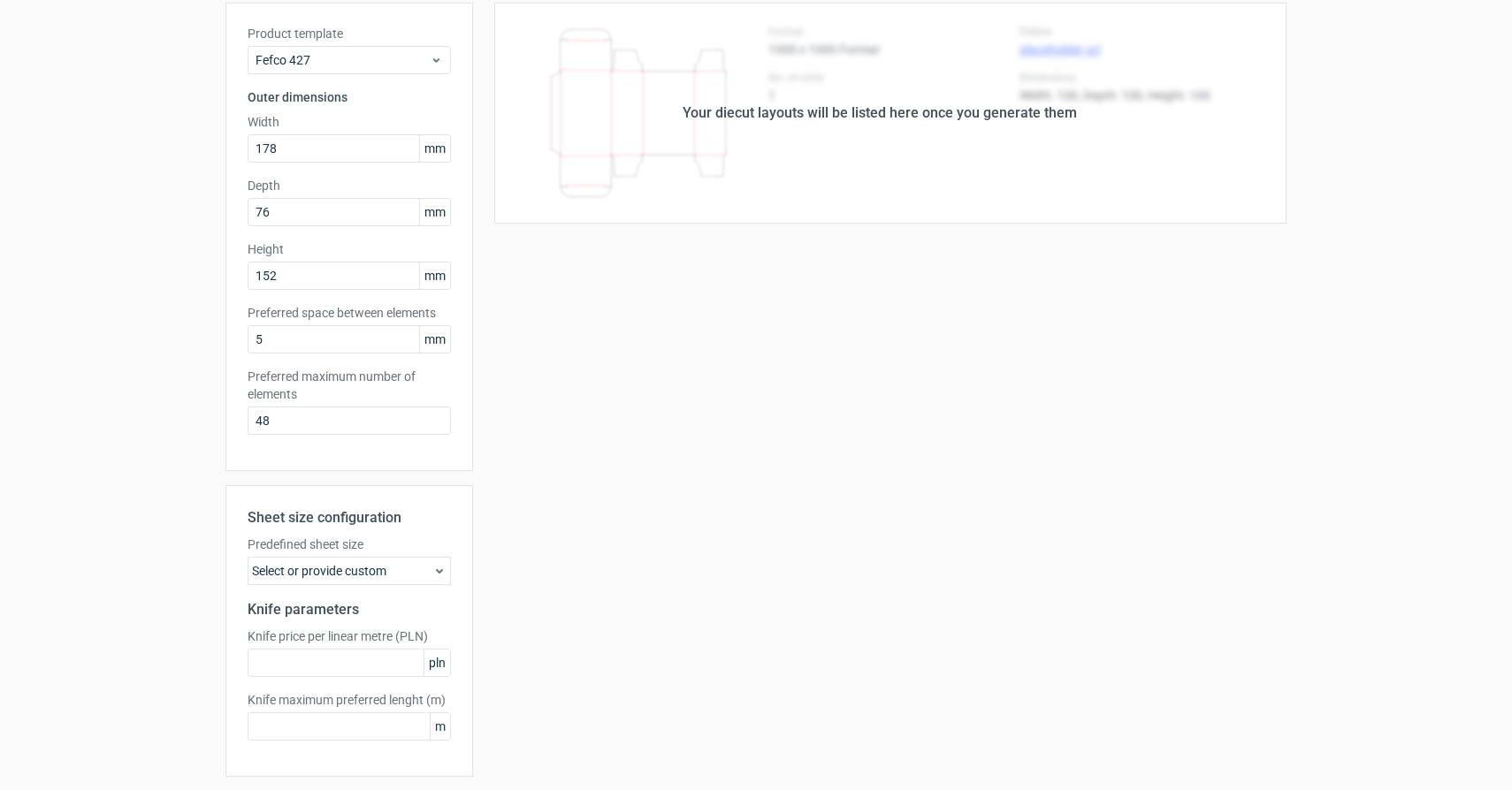
scroll to position [162, 0]
